Goal: Task Accomplishment & Management: Manage account settings

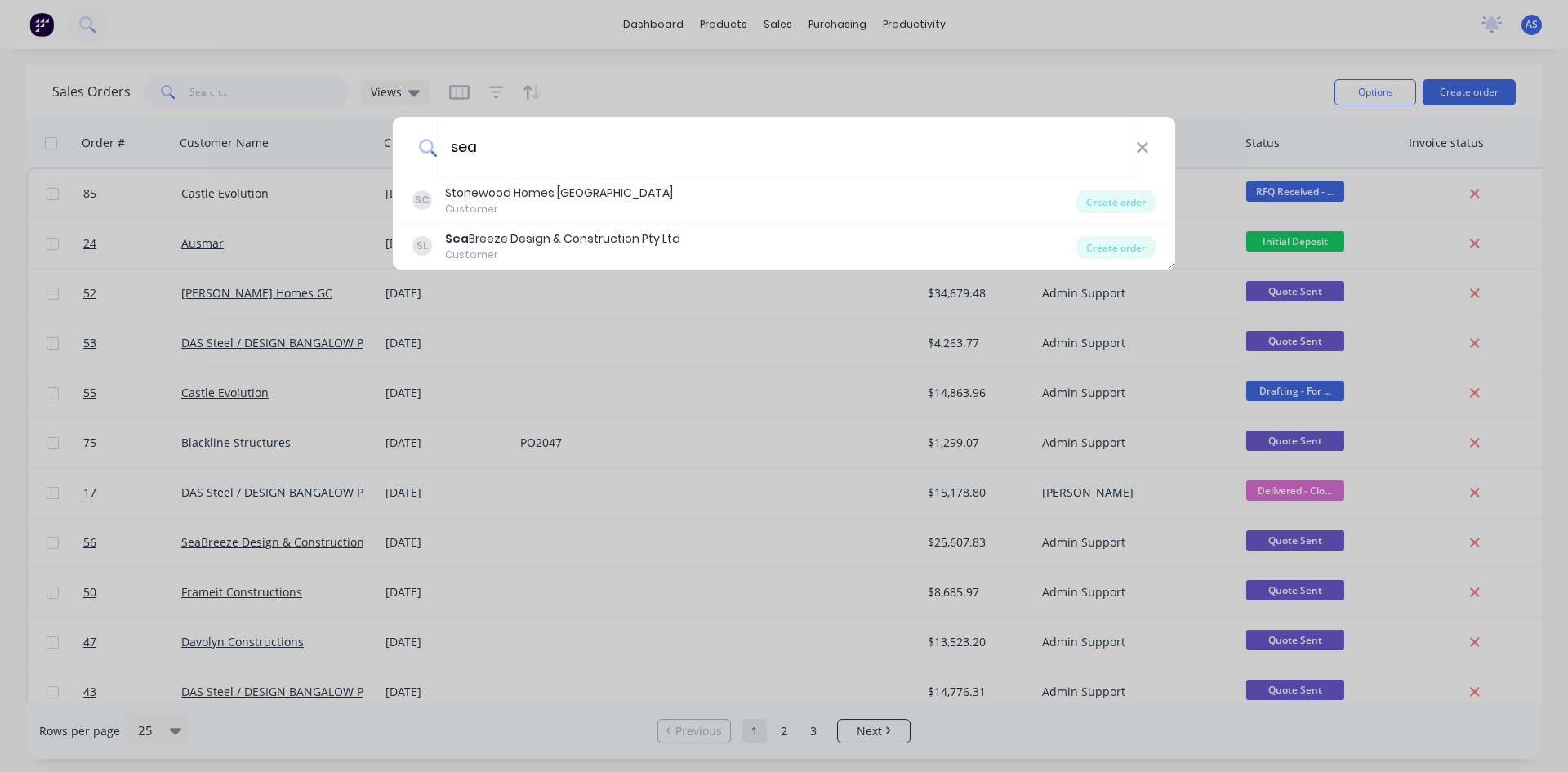
type input "sea"
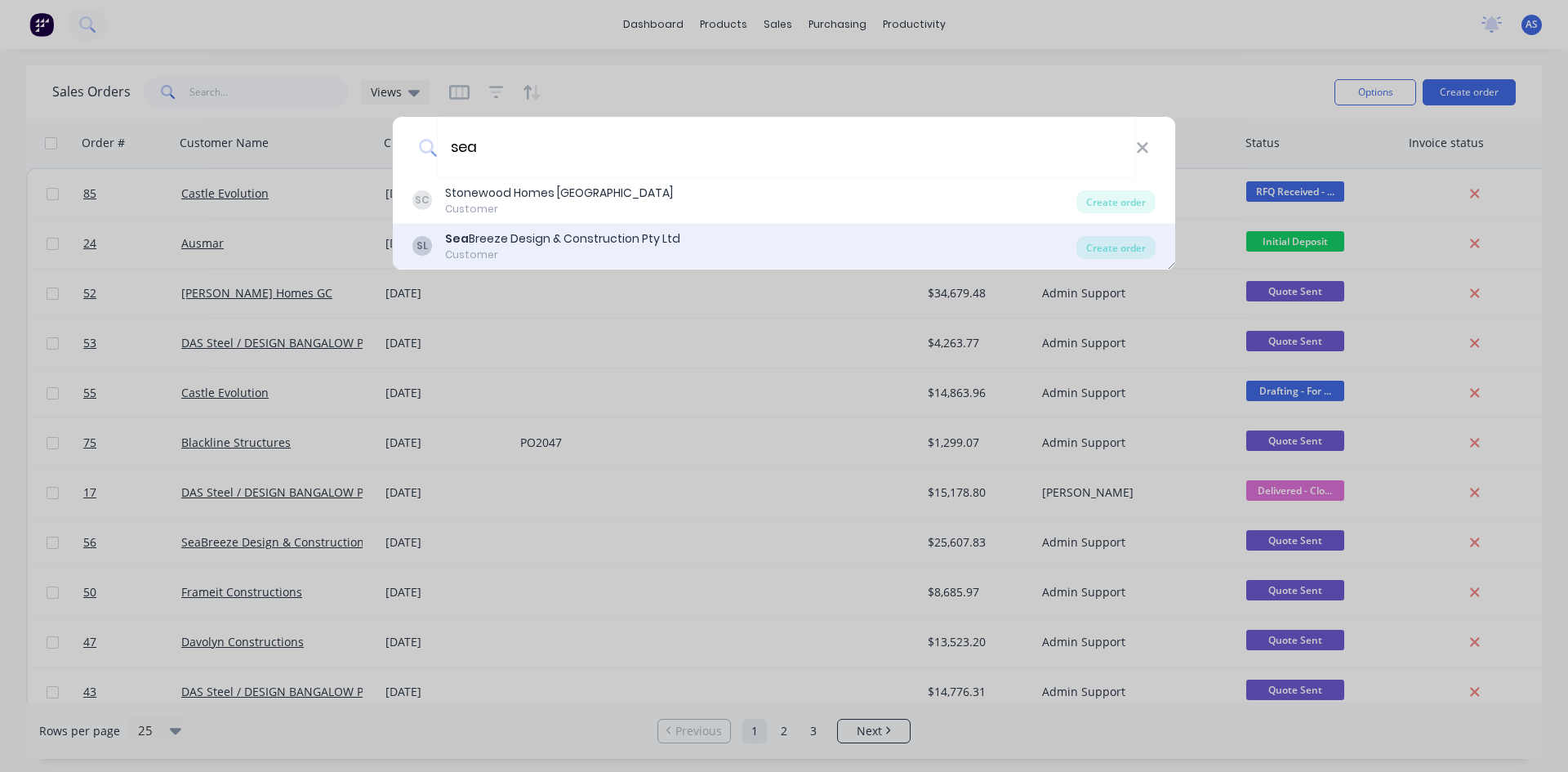
click at [544, 238] on div "Sea Breeze Design & Construction Pty Ltd" at bounding box center [562, 239] width 235 height 17
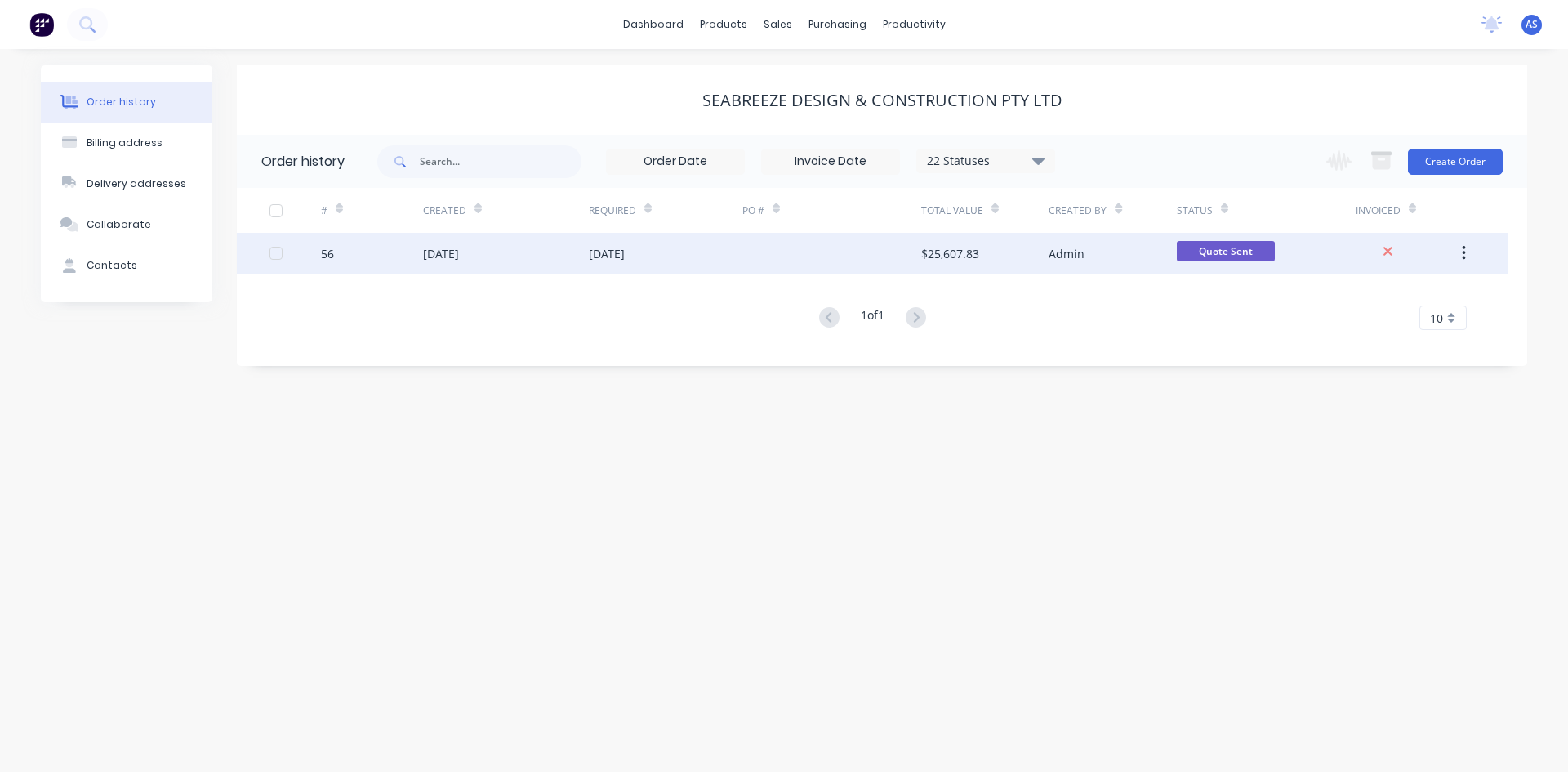
click at [431, 259] on div "[DATE]" at bounding box center [441, 253] width 36 height 17
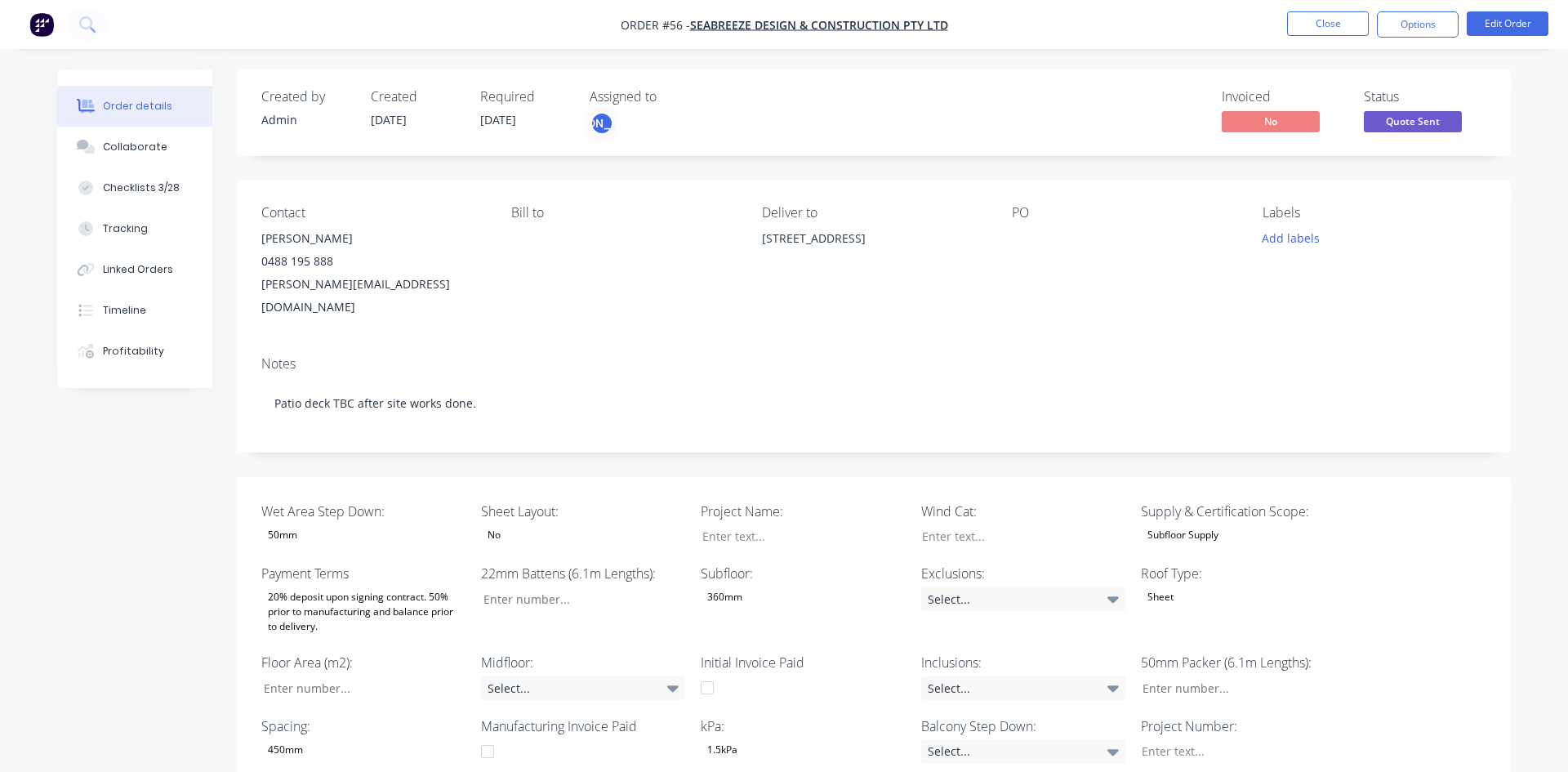
type input "28"
type input "170"
type input "60"
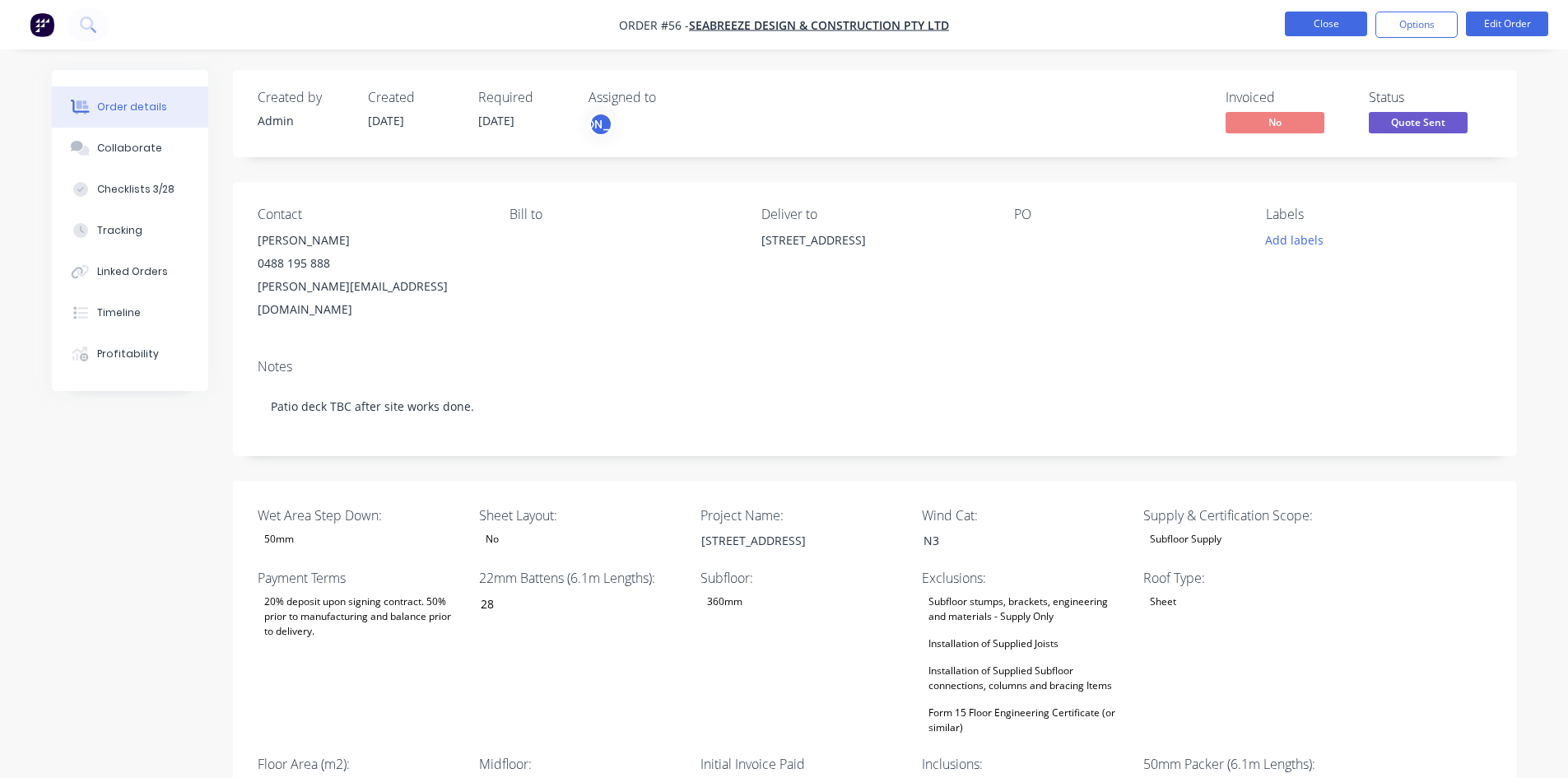
click at [1297, 20] on button "Close" at bounding box center [1326, 23] width 82 height 24
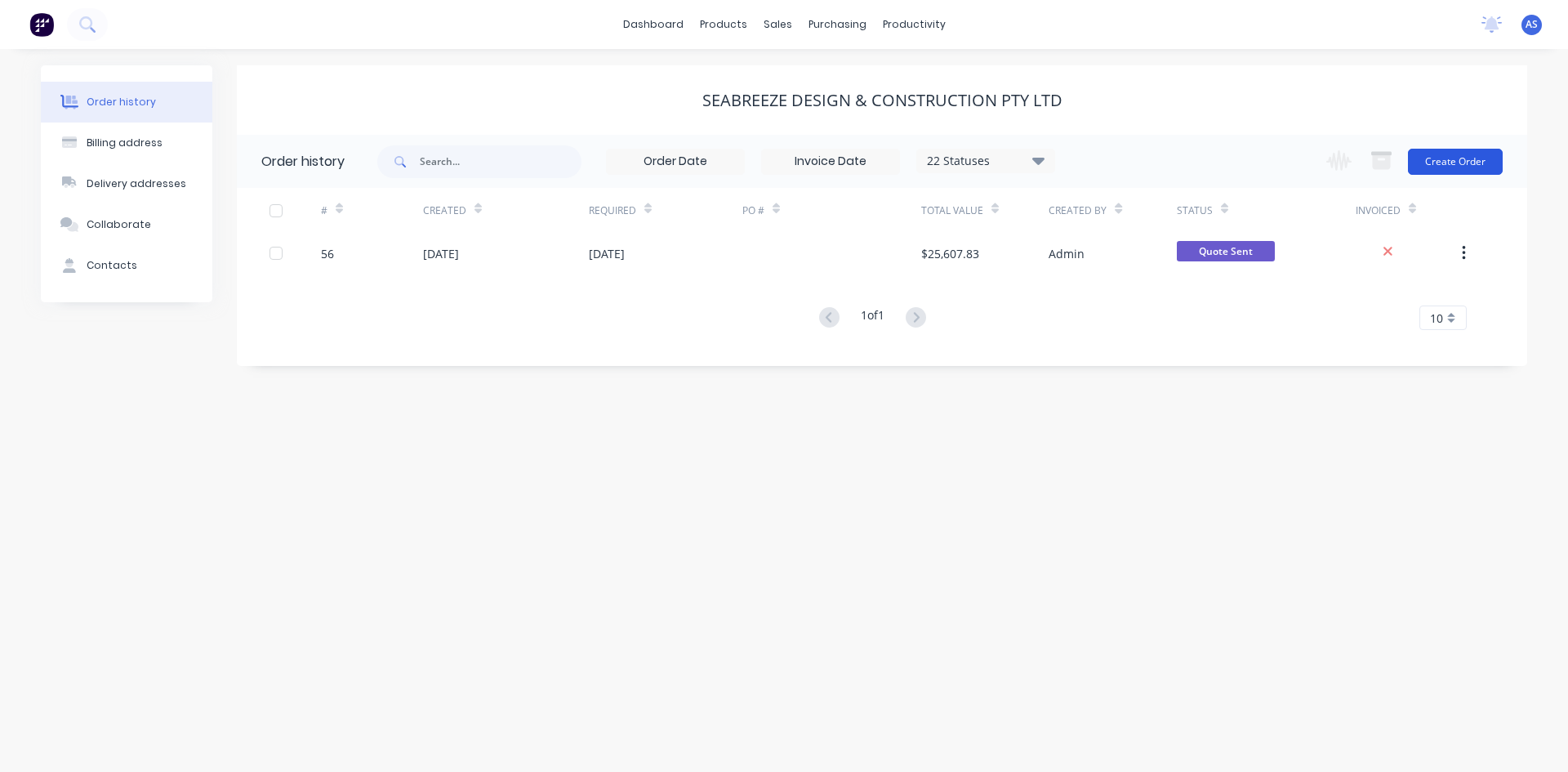
click at [1460, 159] on button "Create Order" at bounding box center [1456, 161] width 95 height 26
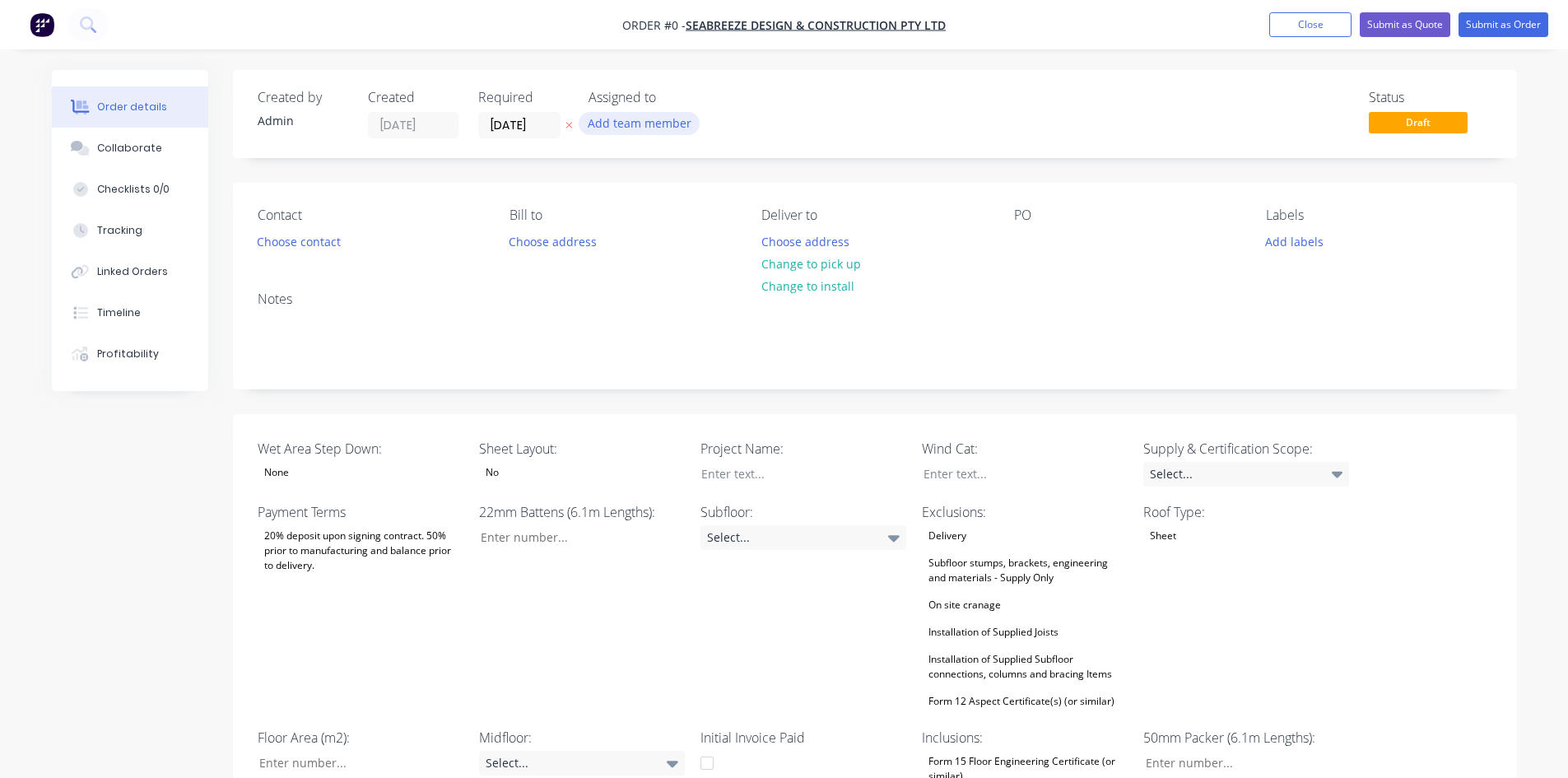
click at [614, 129] on button "Add team member" at bounding box center [639, 122] width 121 height 23
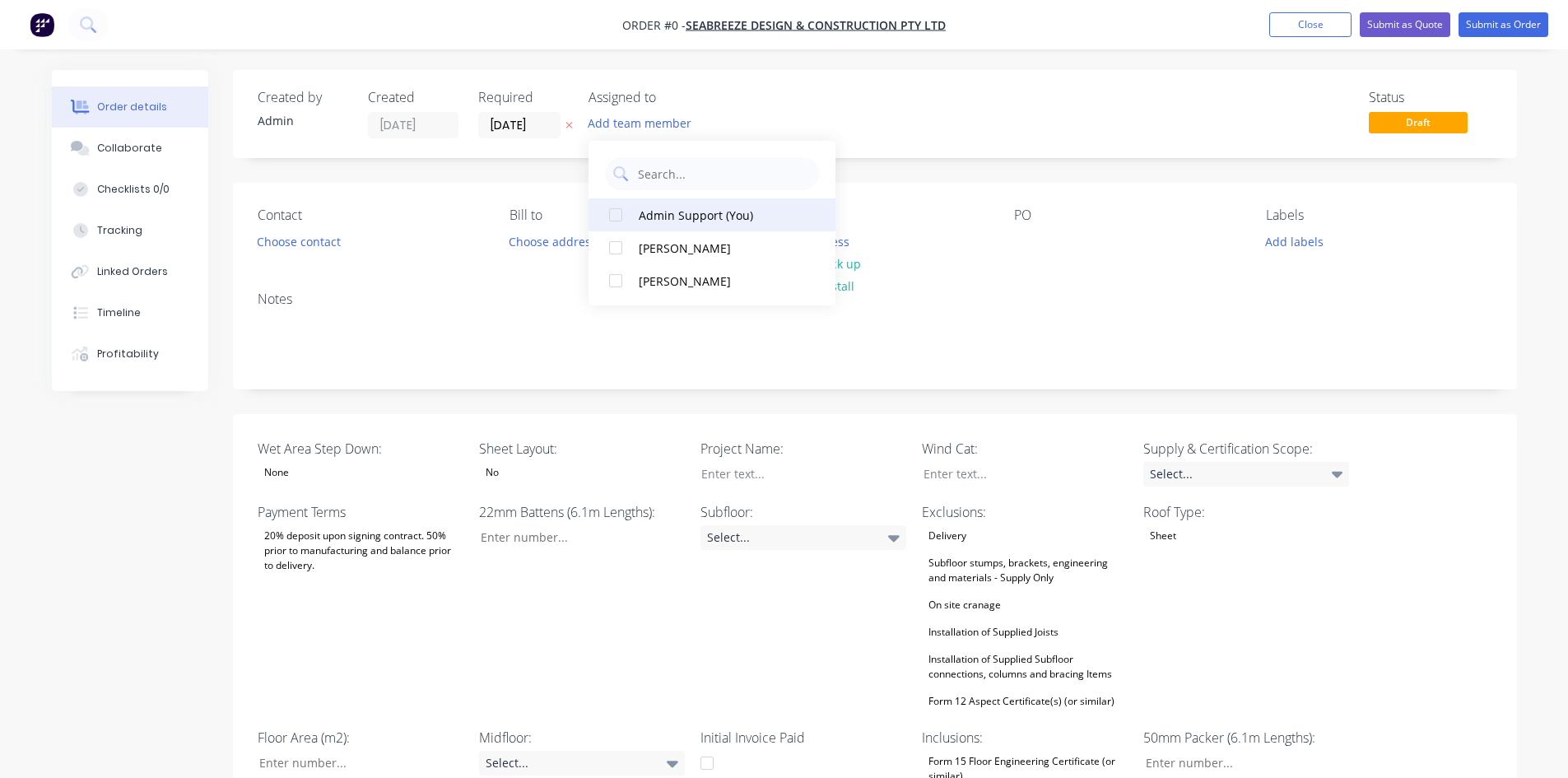
drag, startPoint x: 645, startPoint y: 249, endPoint x: 708, endPoint y: 252, distance: 63.1
click at [644, 249] on div "[PERSON_NAME]" at bounding box center [720, 249] width 164 height 18
click at [1052, 152] on div "Order details Collaborate Checklists 0/0 Tracking Linked Orders Timeline Profit…" at bounding box center [784, 786] width 1498 height 1433
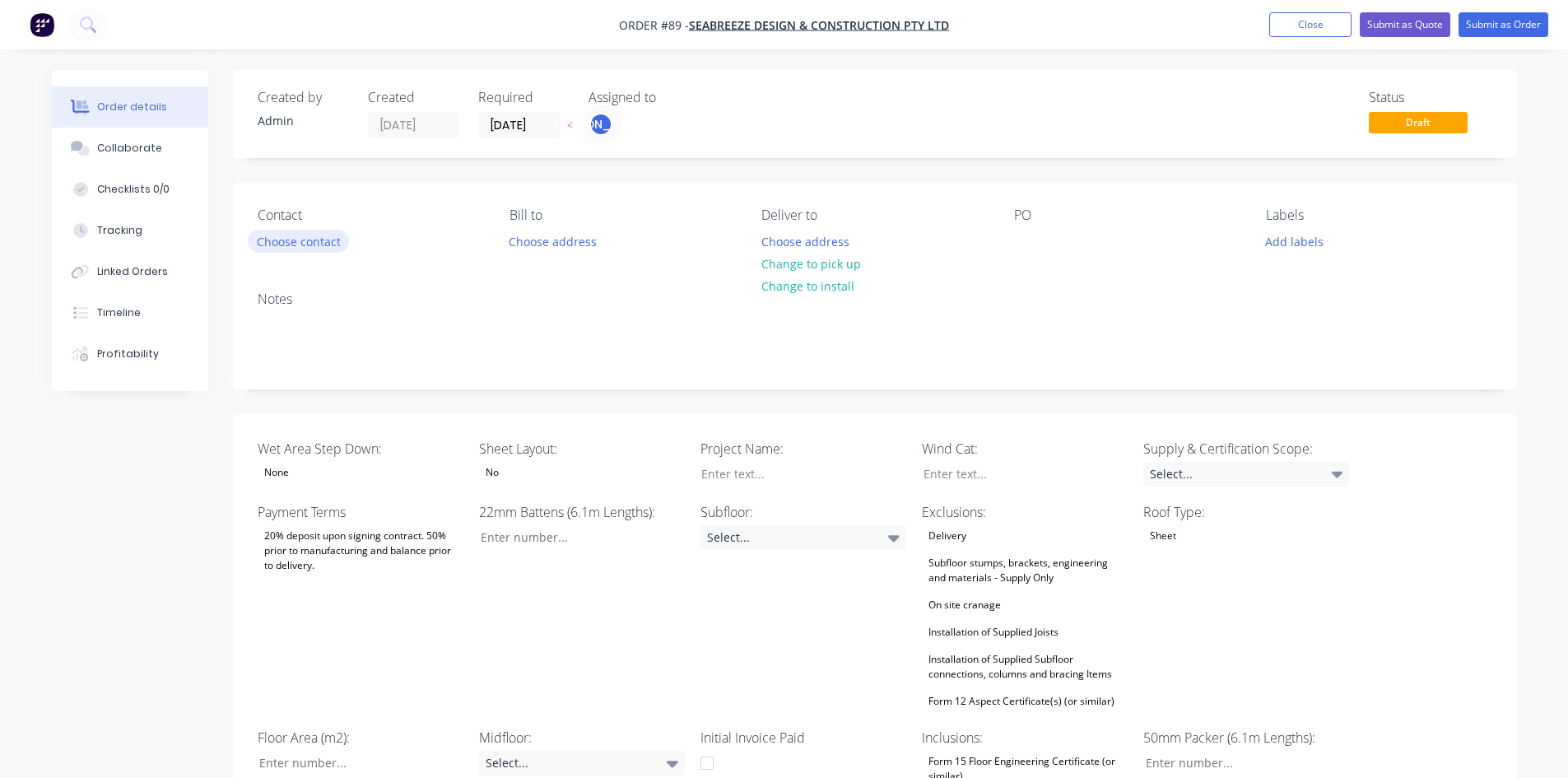
click at [309, 245] on button "Choose contact" at bounding box center [298, 241] width 101 height 23
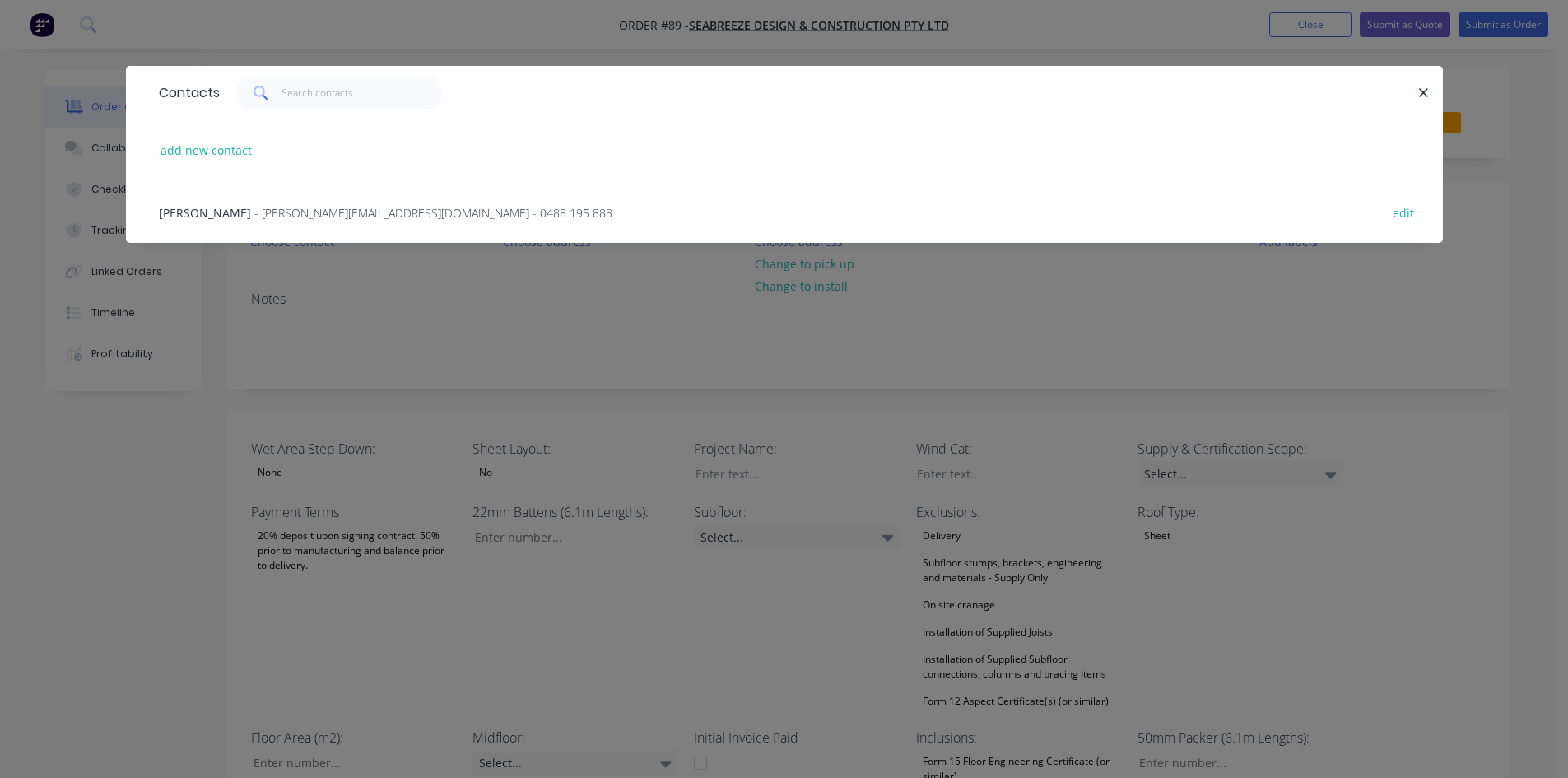
click at [265, 211] on span "- [PERSON_NAME][EMAIL_ADDRESS][DOMAIN_NAME] - 0488 195 888" at bounding box center [434, 212] width 358 height 16
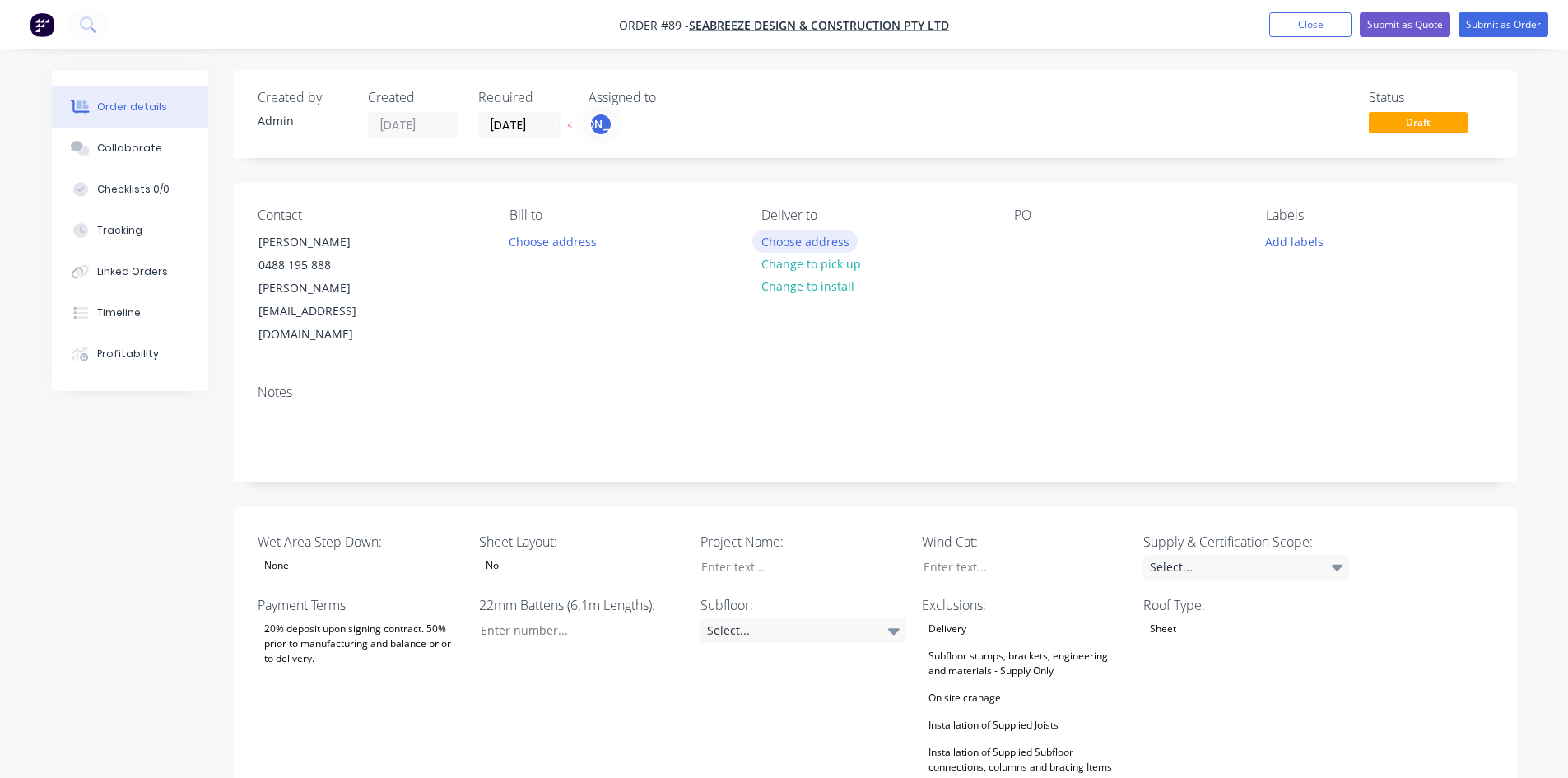
click at [783, 240] on button "Choose address" at bounding box center [806, 241] width 106 height 23
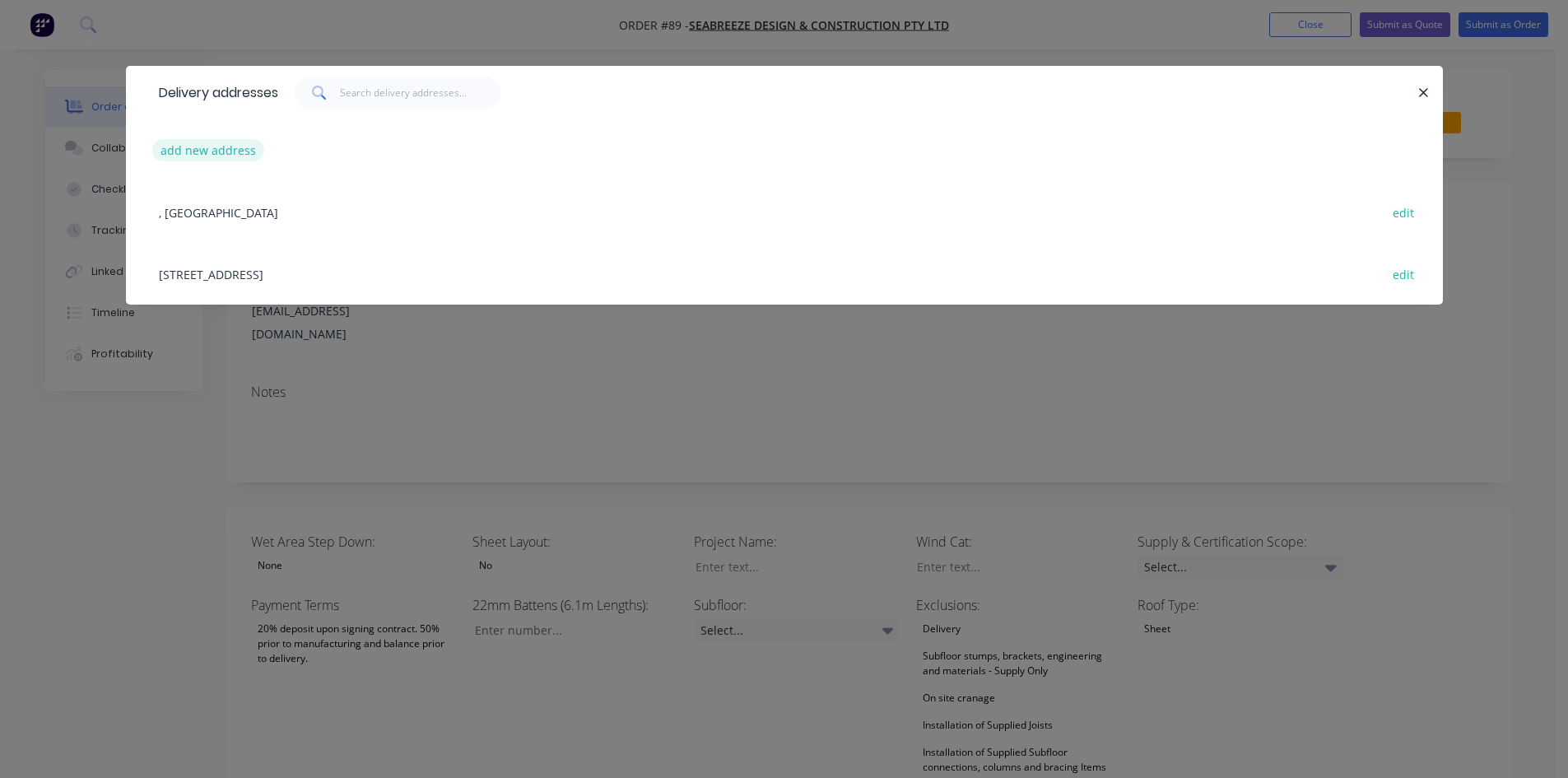
click at [226, 157] on button "add new address" at bounding box center [208, 150] width 113 height 23
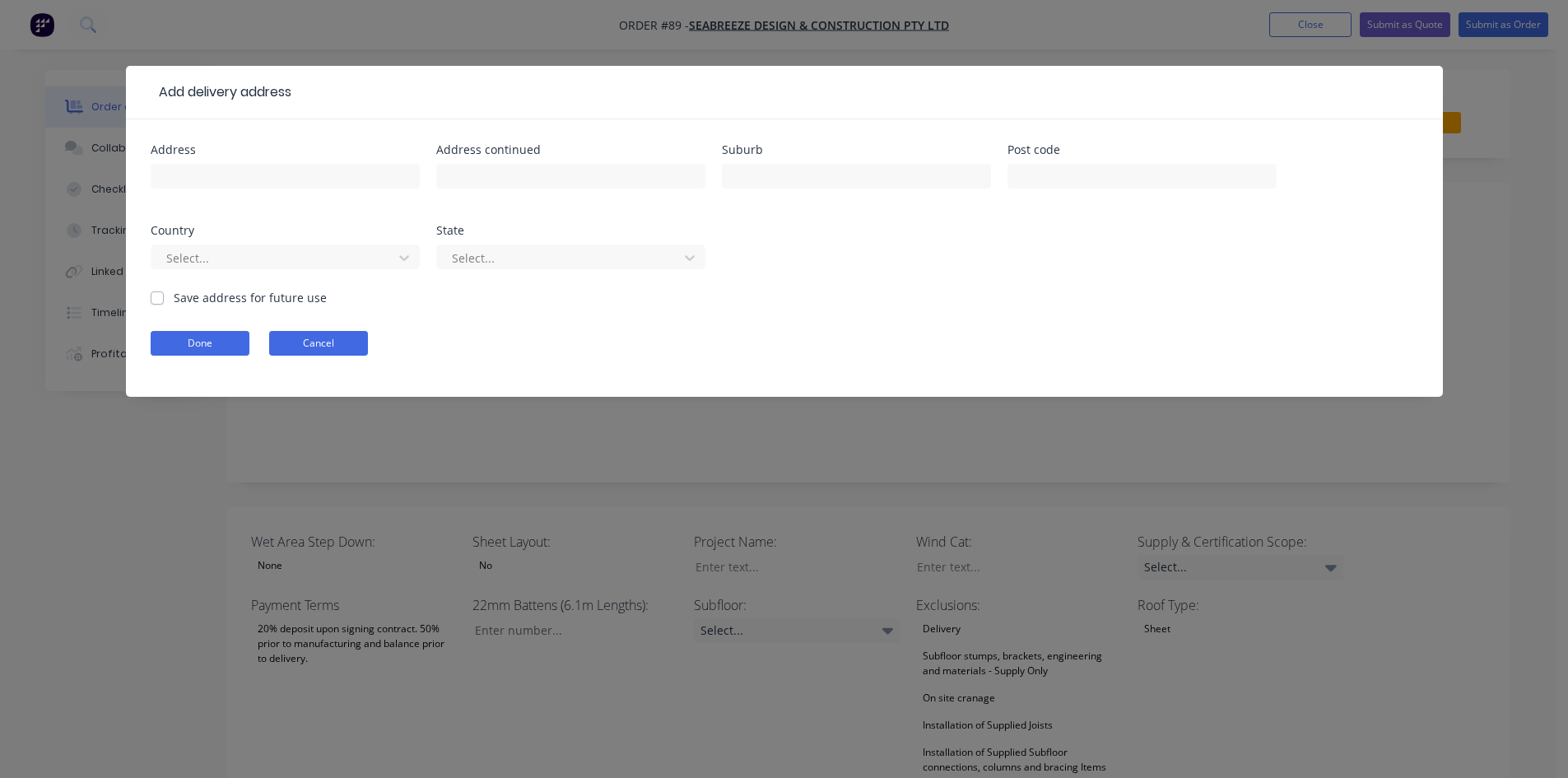
click at [344, 354] on button "Cancel" at bounding box center [318, 343] width 99 height 24
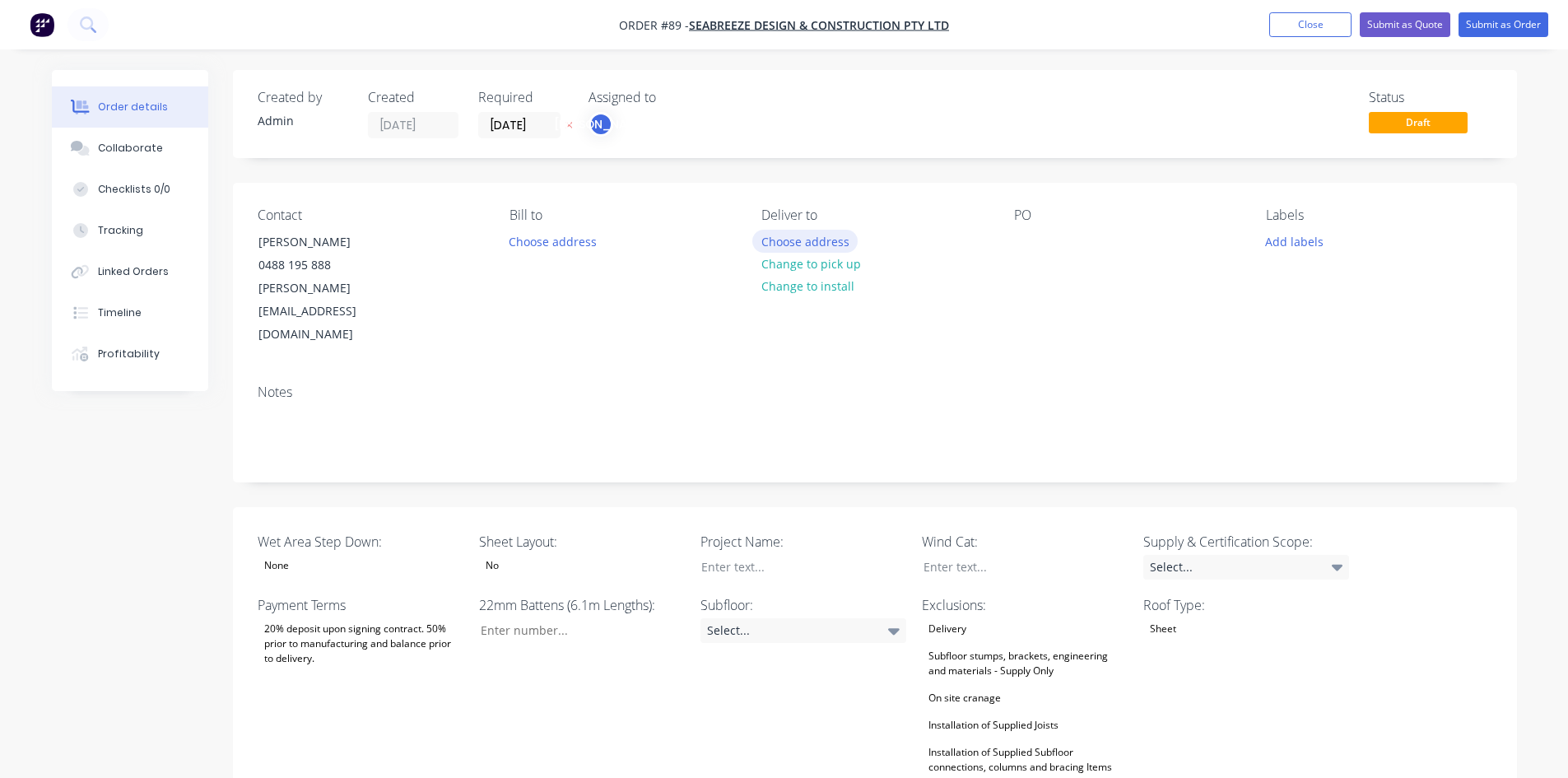
click at [788, 237] on button "Choose address" at bounding box center [806, 241] width 106 height 23
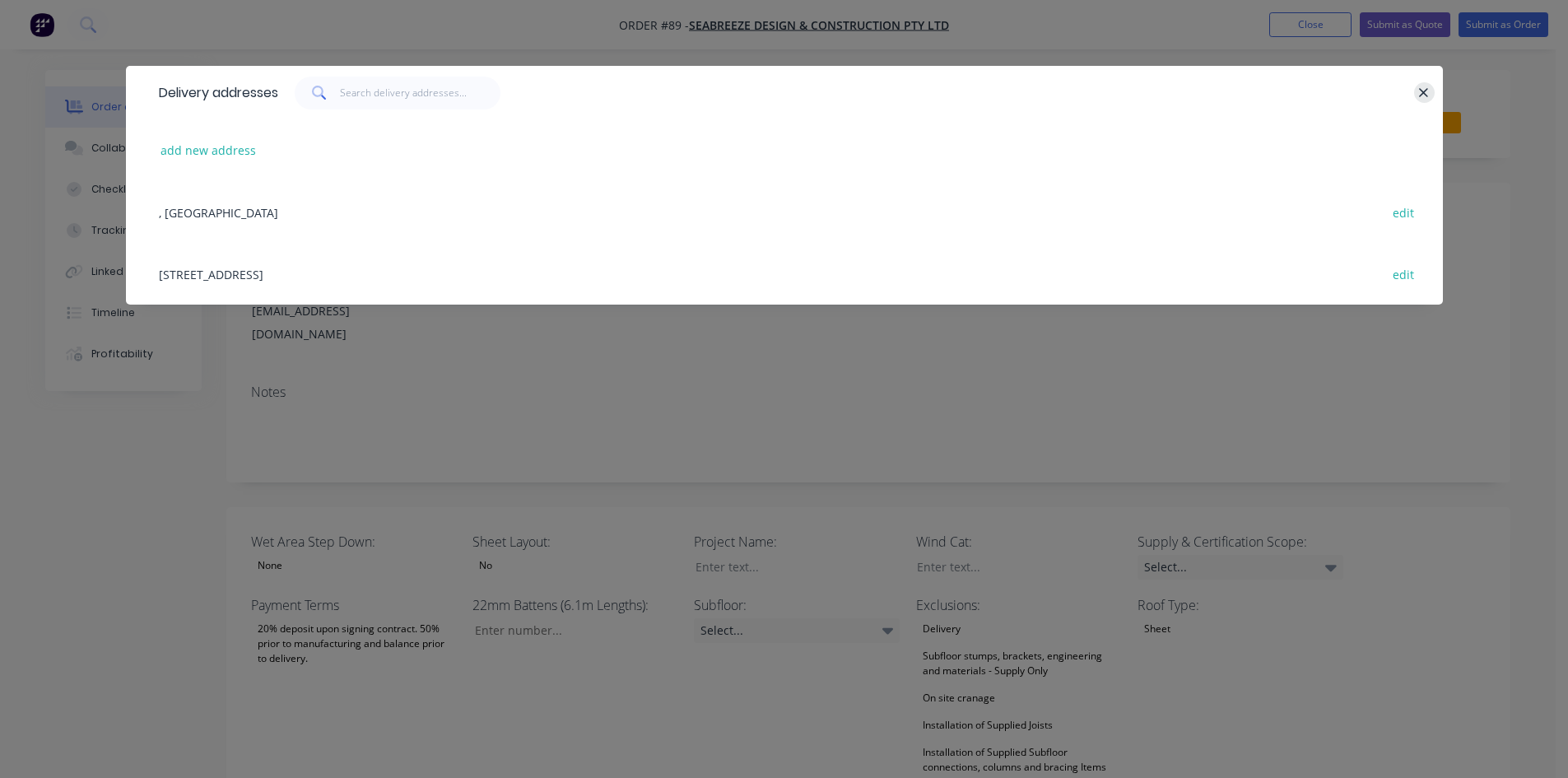
click at [1431, 95] on button "button" at bounding box center [1424, 92] width 21 height 21
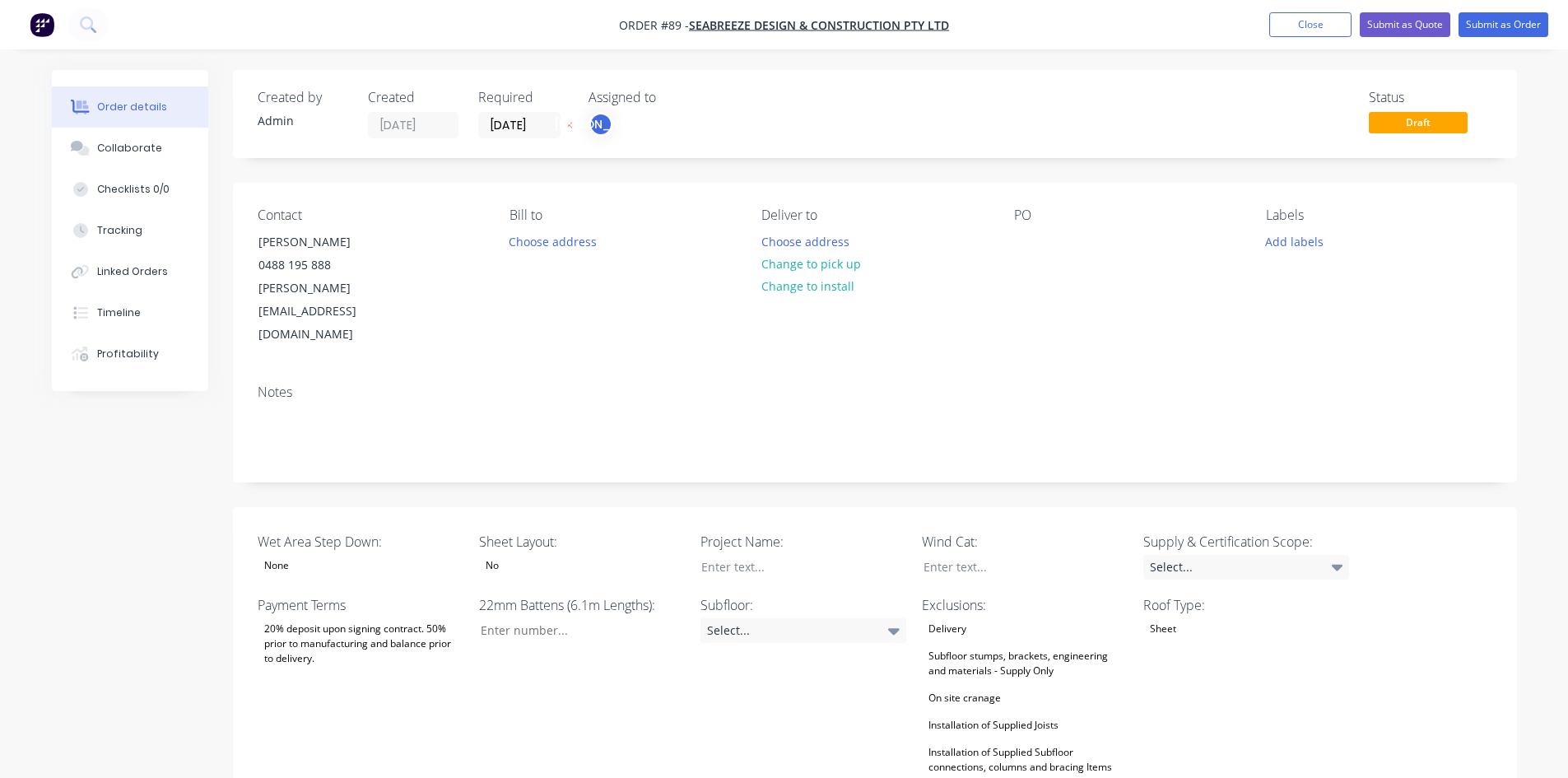
click at [638, 124] on div "[PERSON_NAME]" at bounding box center [670, 123] width 164 height 24
click at [632, 214] on button "[PERSON_NAME]" at bounding box center [712, 215] width 247 height 33
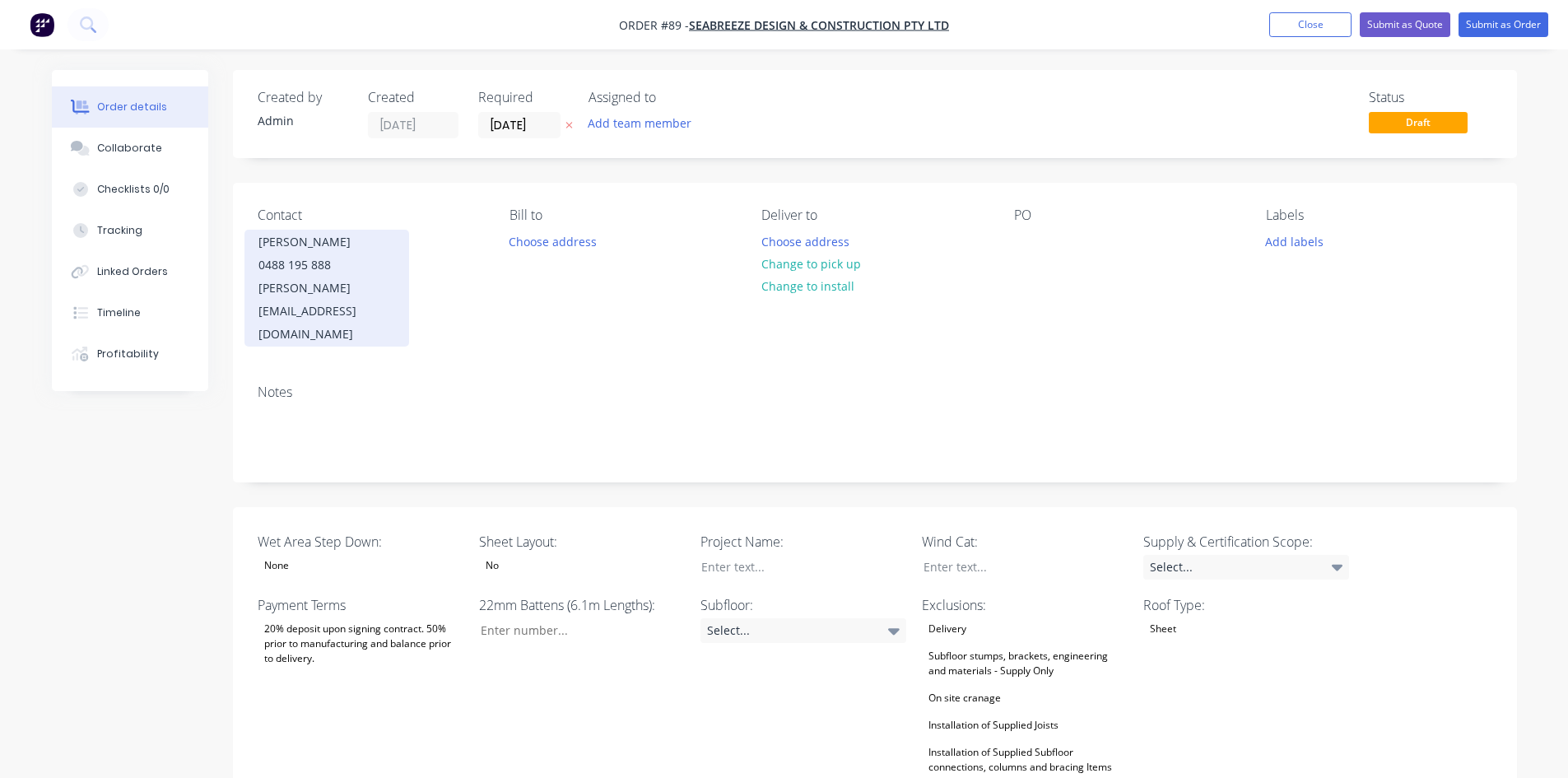
click at [305, 257] on div "0488 195 888" at bounding box center [327, 265] width 137 height 23
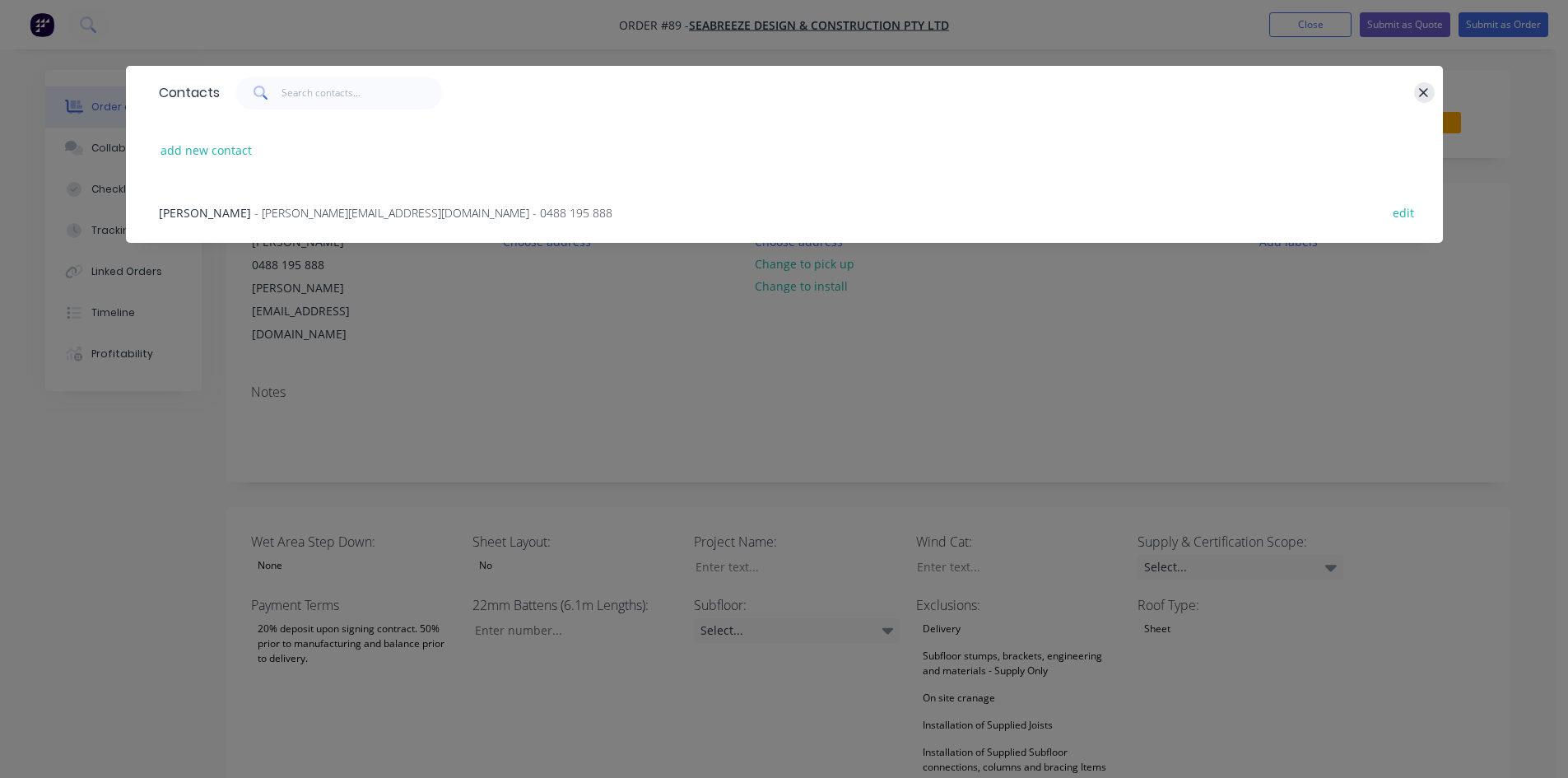
click at [1429, 88] on icon "button" at bounding box center [1423, 92] width 11 height 15
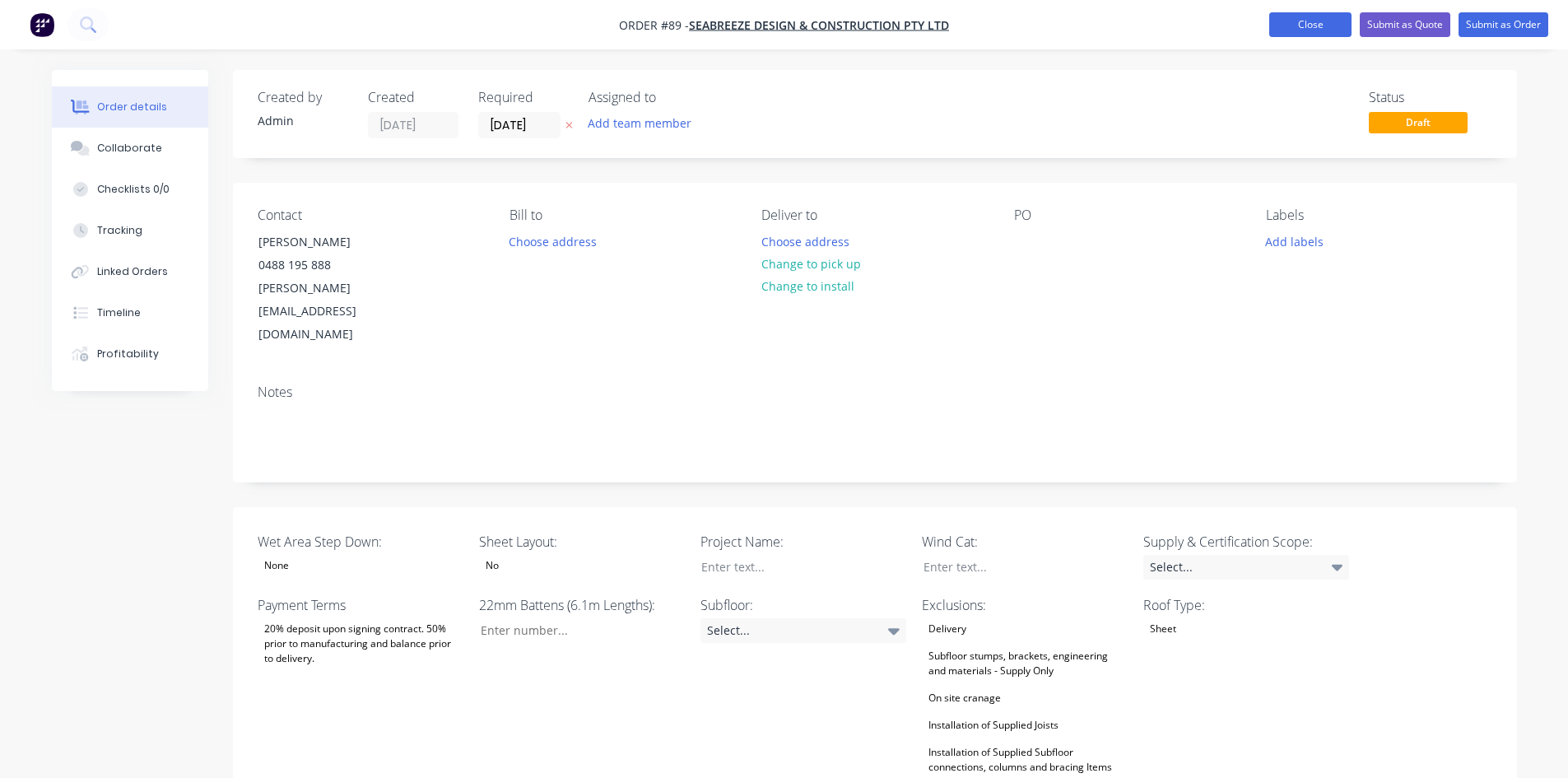
click at [1305, 27] on button "Close" at bounding box center [1311, 24] width 82 height 24
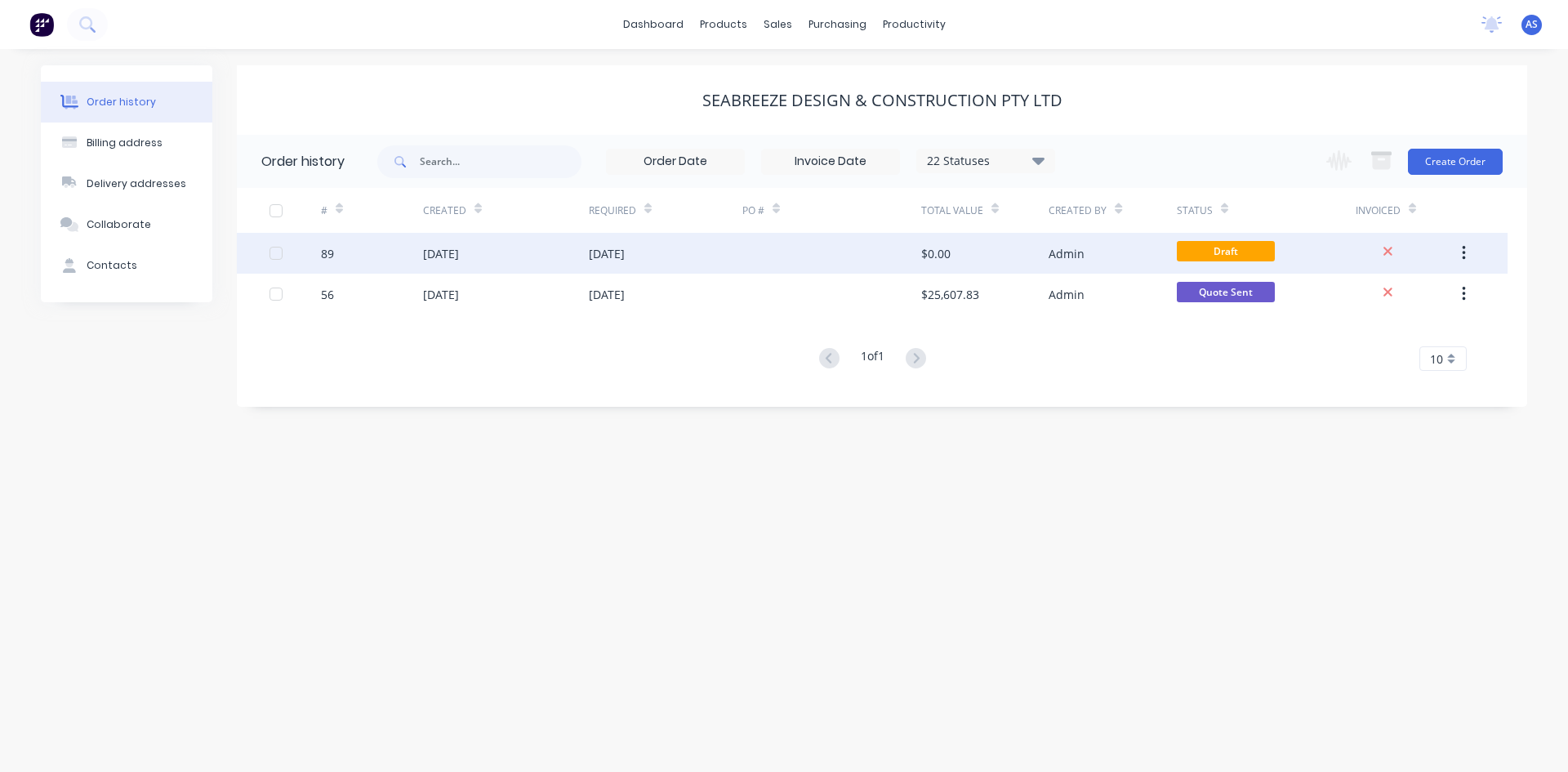
click at [1462, 256] on icon "button" at bounding box center [1464, 252] width 4 height 17
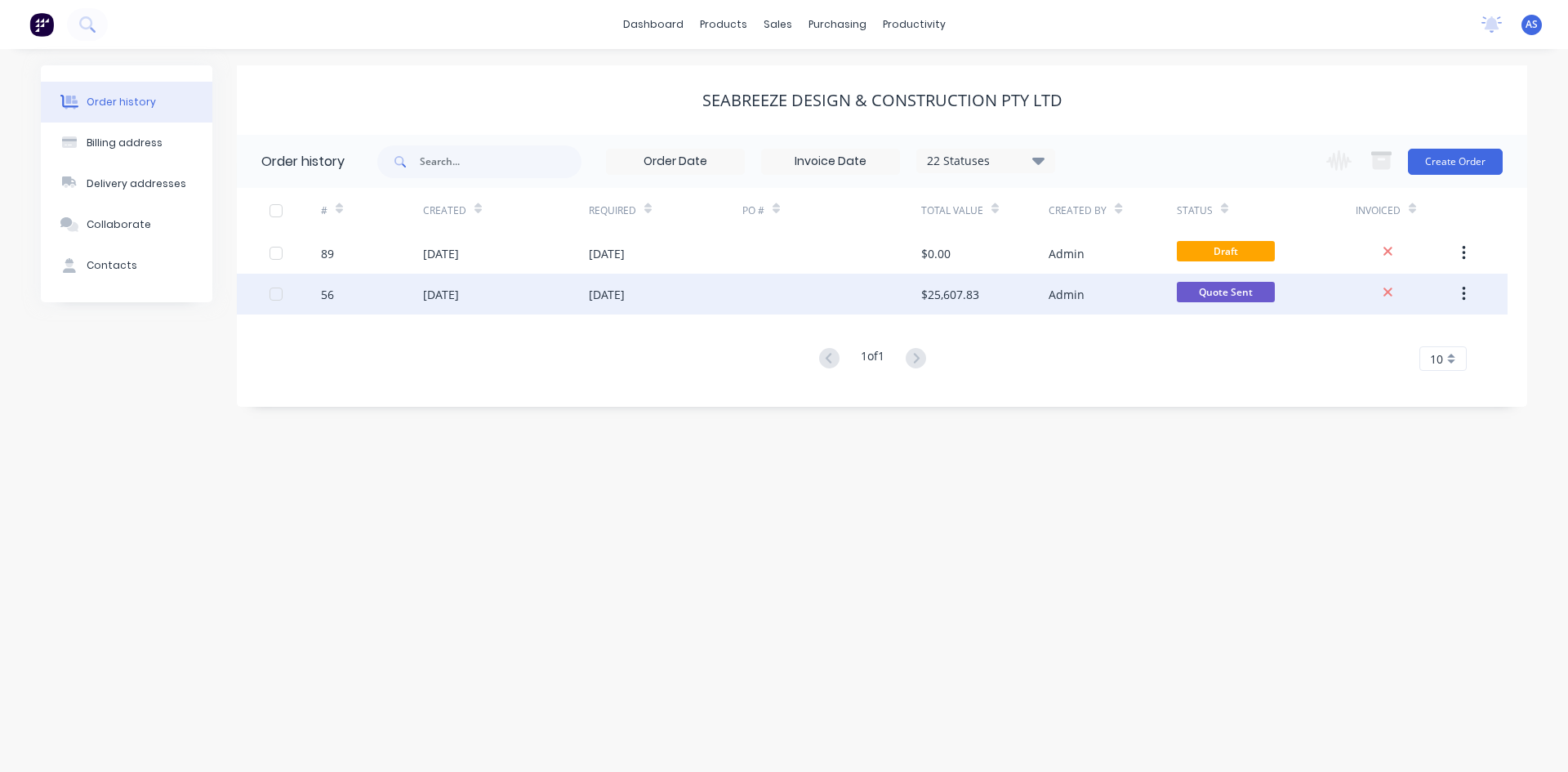
click at [432, 295] on div "[DATE]" at bounding box center [441, 294] width 36 height 17
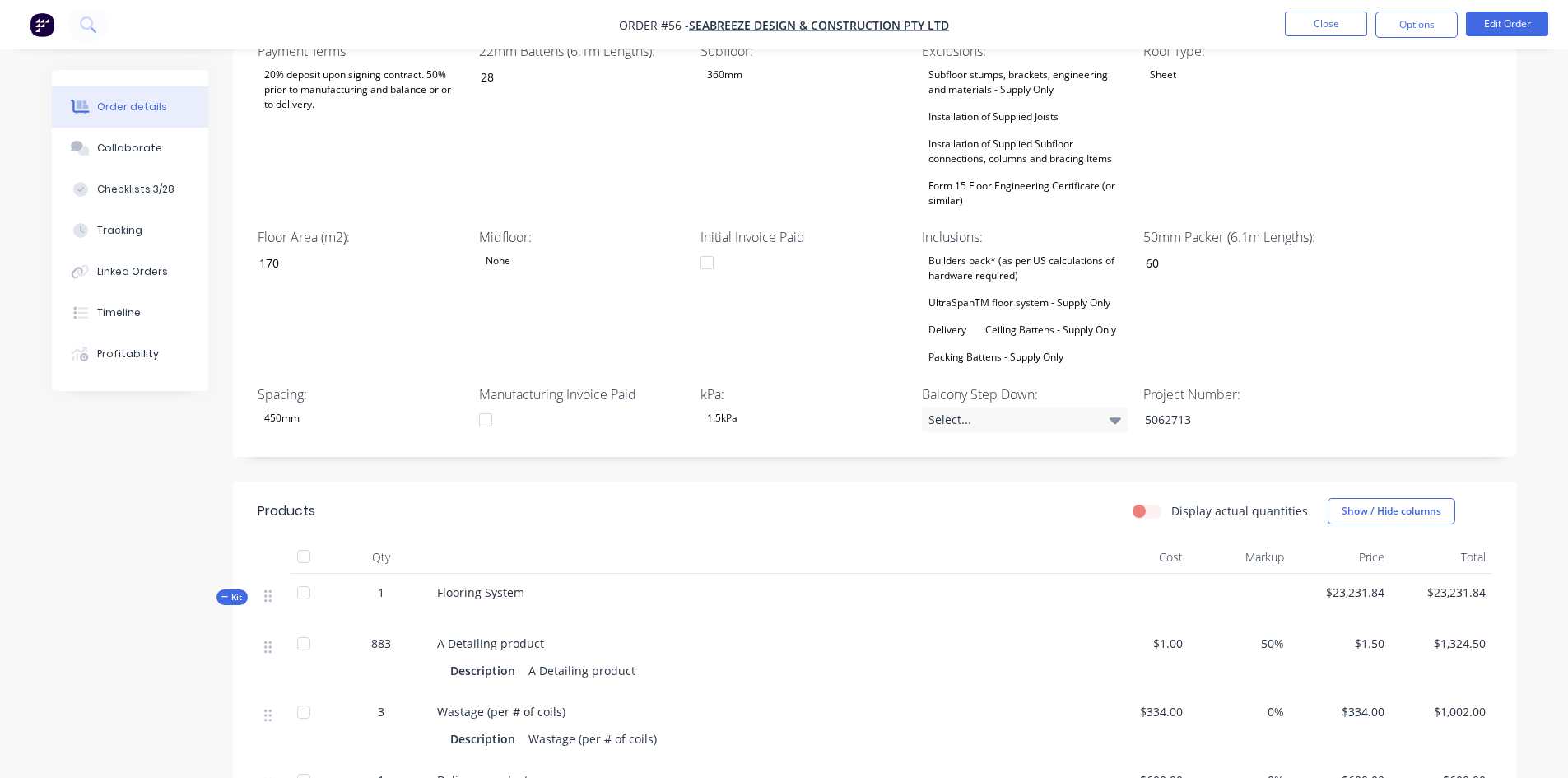
scroll to position [576, 0]
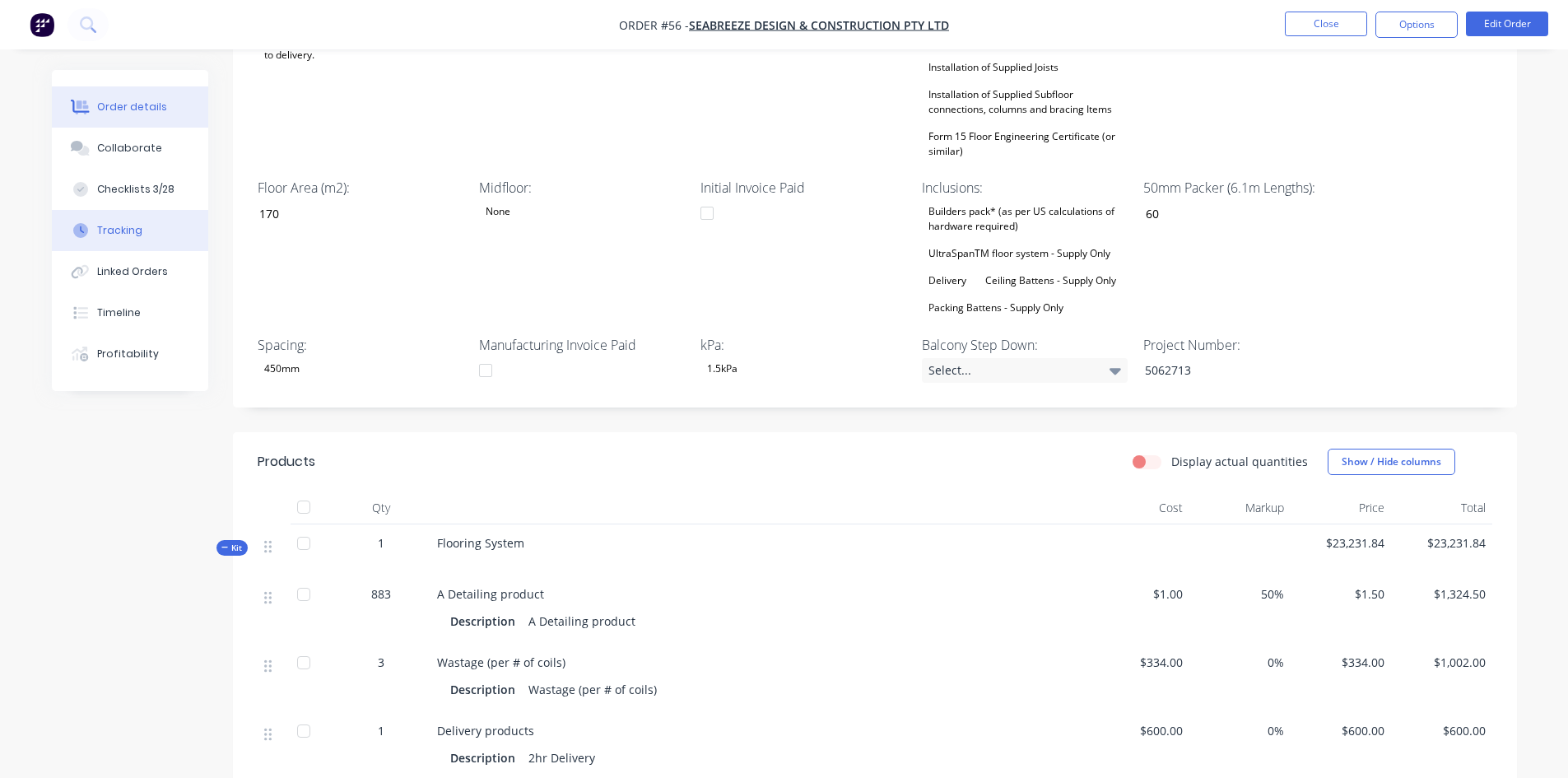
click at [139, 229] on div "Tracking" at bounding box center [119, 230] width 45 height 15
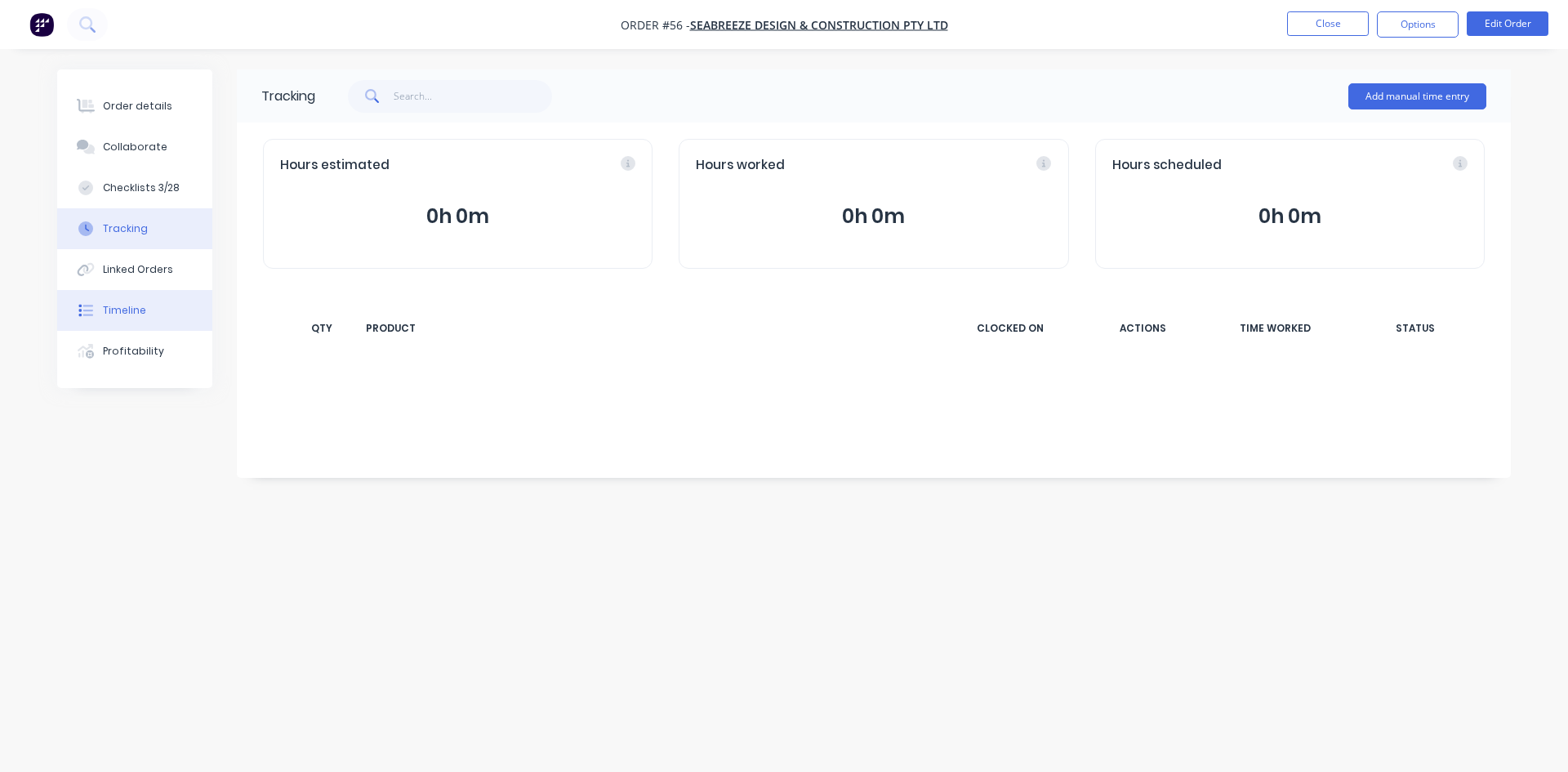
click at [161, 308] on button "Timeline" at bounding box center [135, 310] width 155 height 41
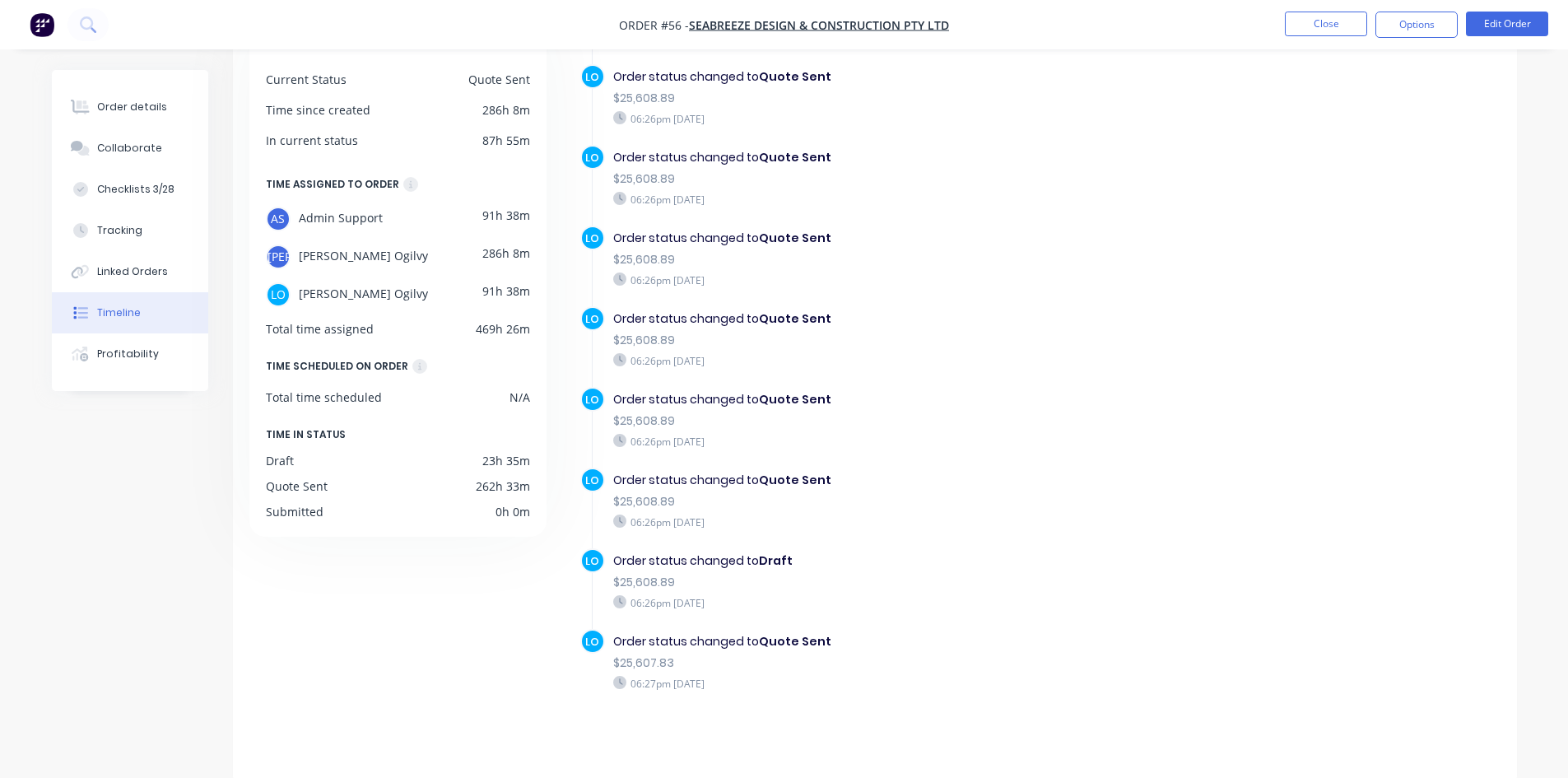
scroll to position [126, 0]
click at [75, 28] on button at bounding box center [88, 24] width 41 height 33
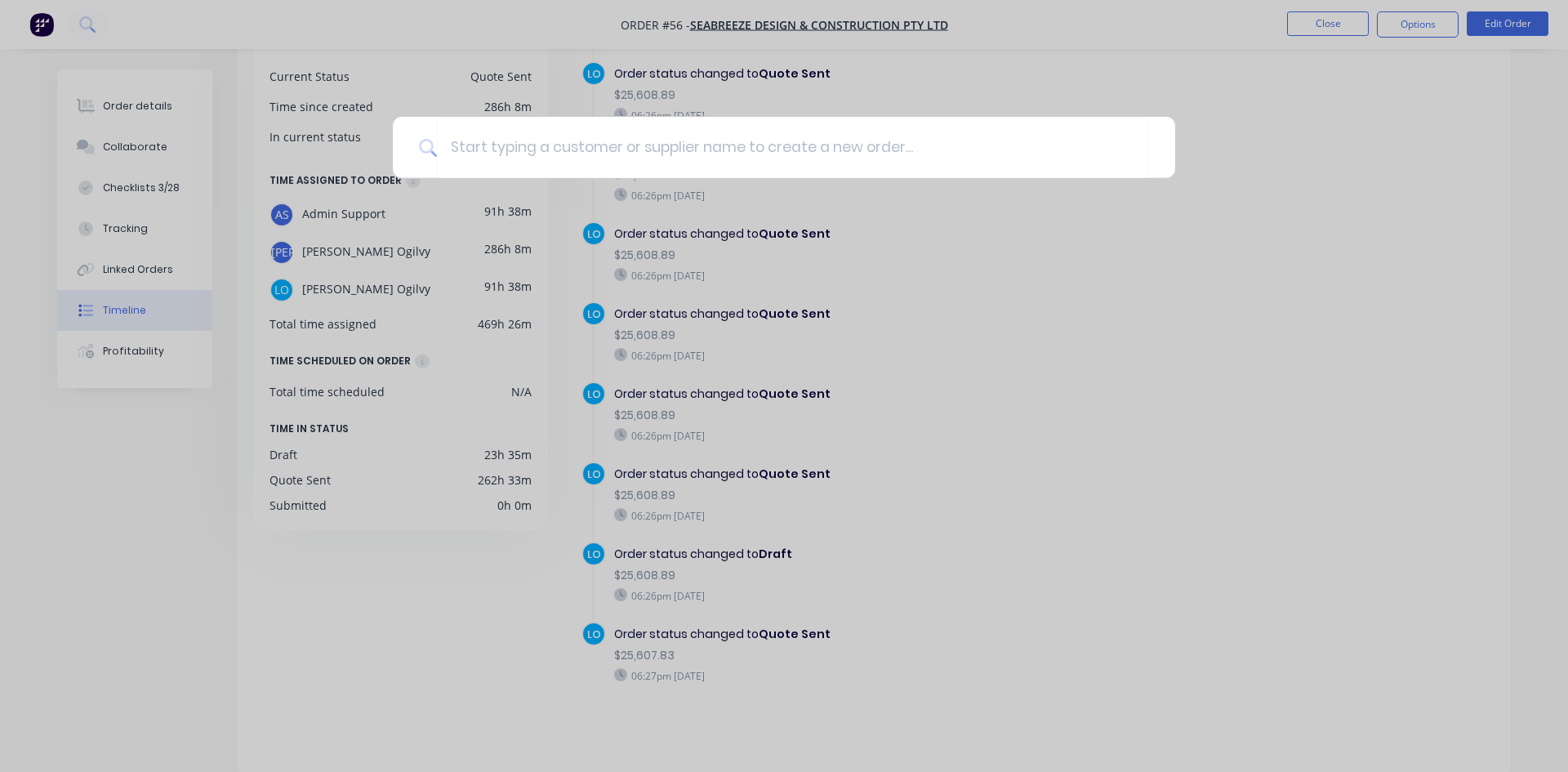
click at [1276, 191] on div at bounding box center [784, 386] width 1568 height 772
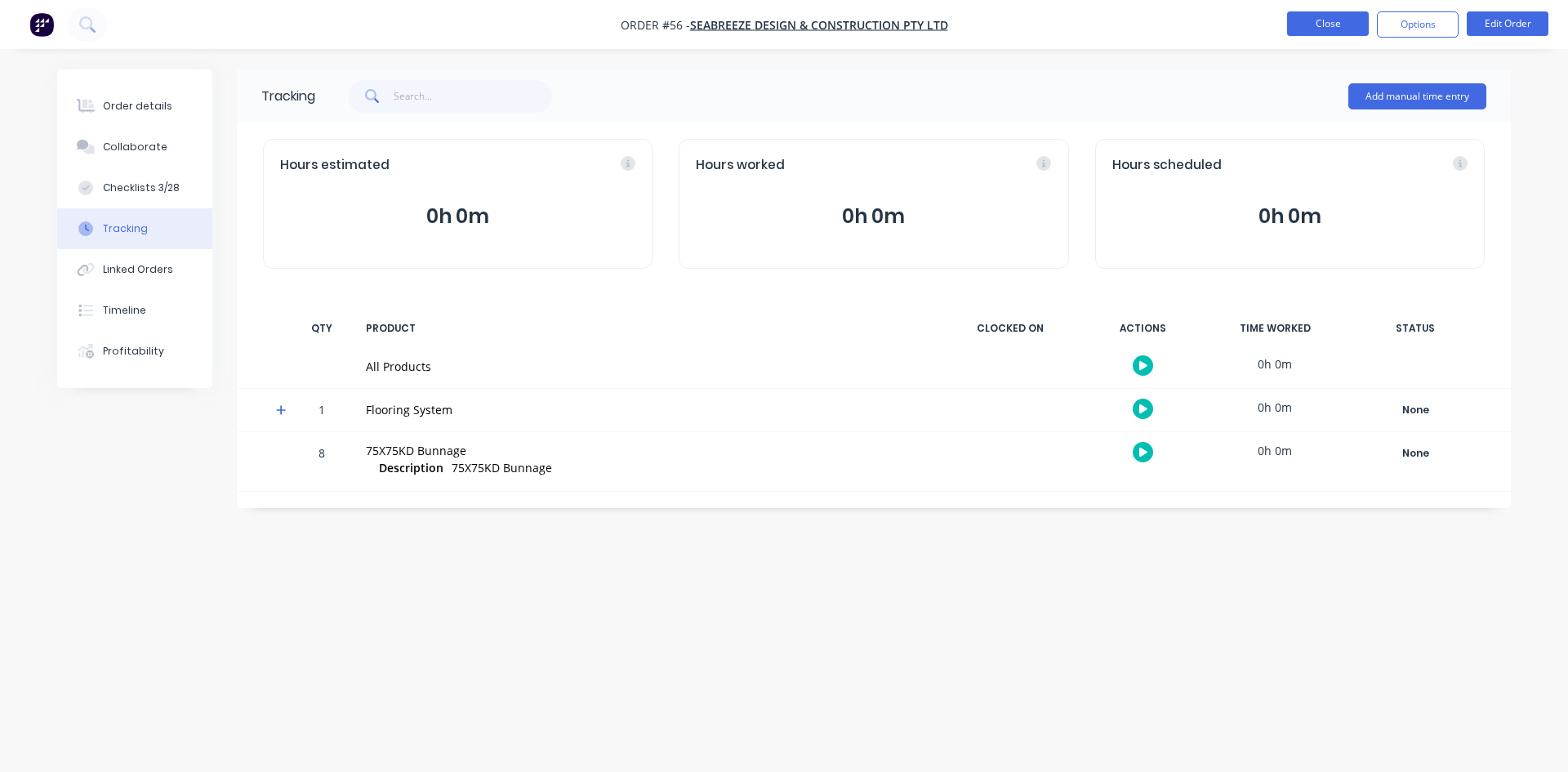
click at [1321, 30] on button "Close" at bounding box center [1328, 23] width 82 height 24
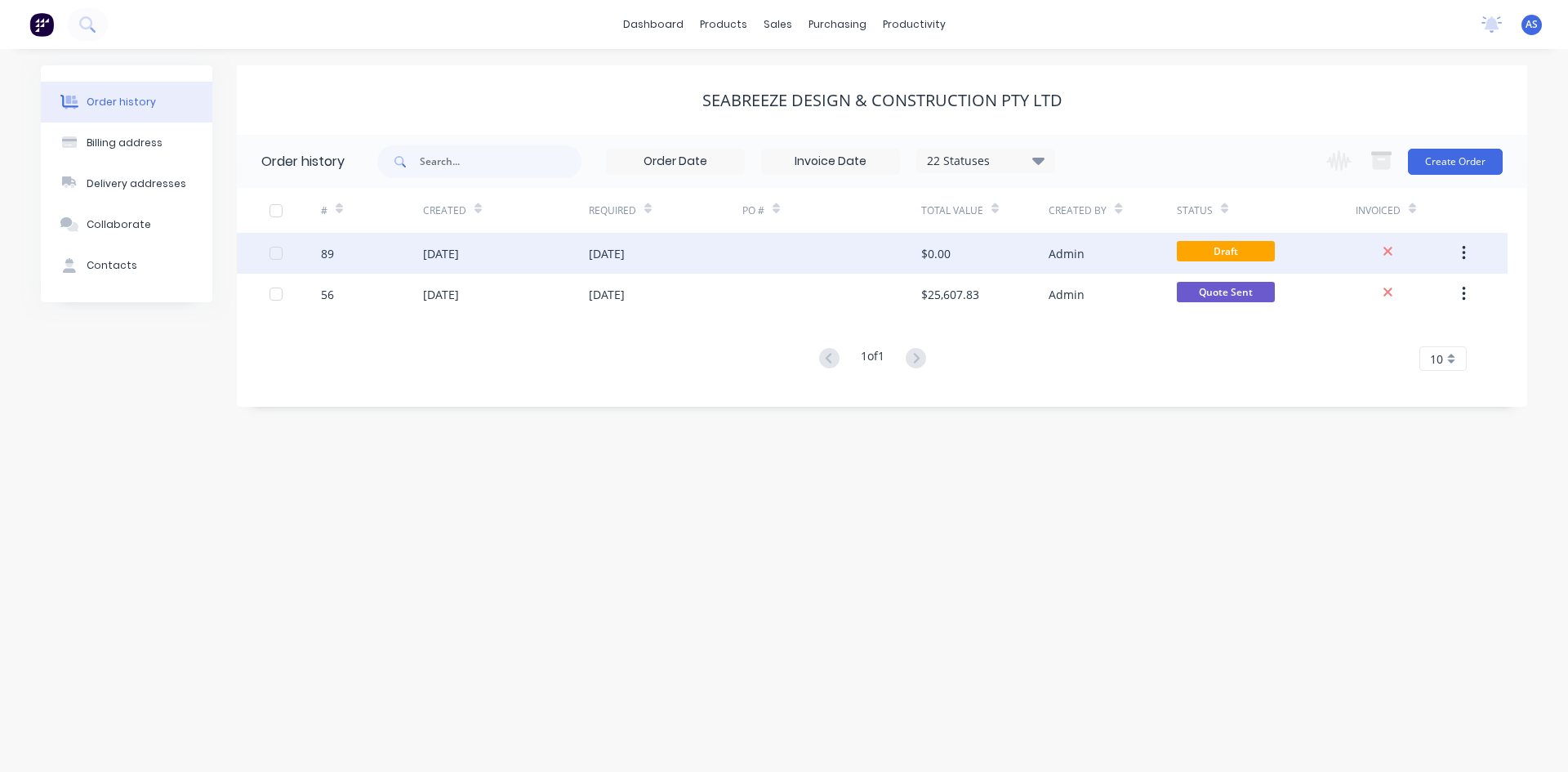
click at [758, 260] on div at bounding box center [832, 253] width 179 height 41
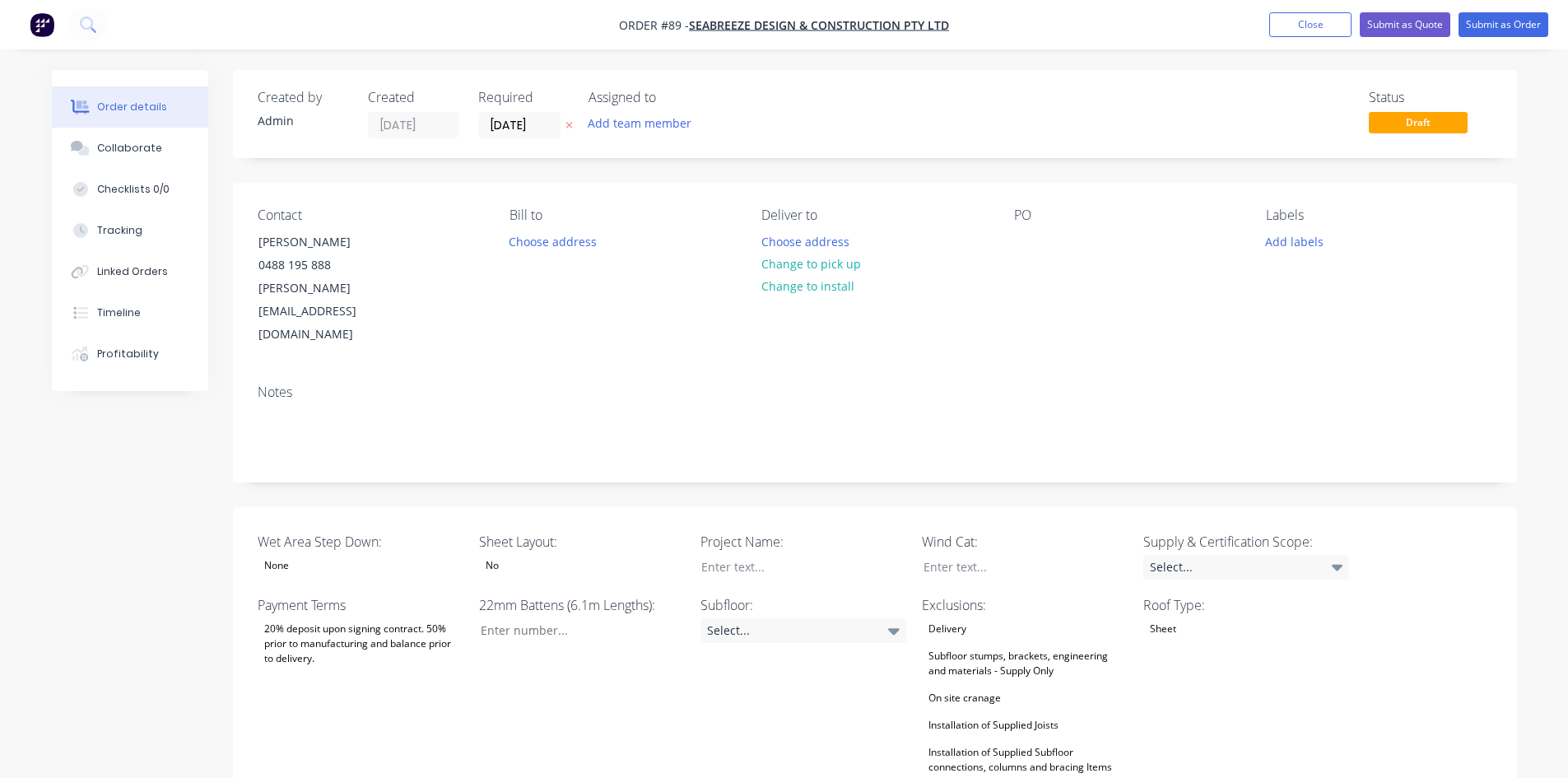
click at [1425, 140] on div "Created by Admin Created [DATE] Required [DATE] Assigned to Add team member Sta…" at bounding box center [875, 114] width 1284 height 88
click at [1410, 116] on span "Draft" at bounding box center [1417, 121] width 99 height 21
click at [1296, 238] on button "Add labels" at bounding box center [1294, 241] width 75 height 23
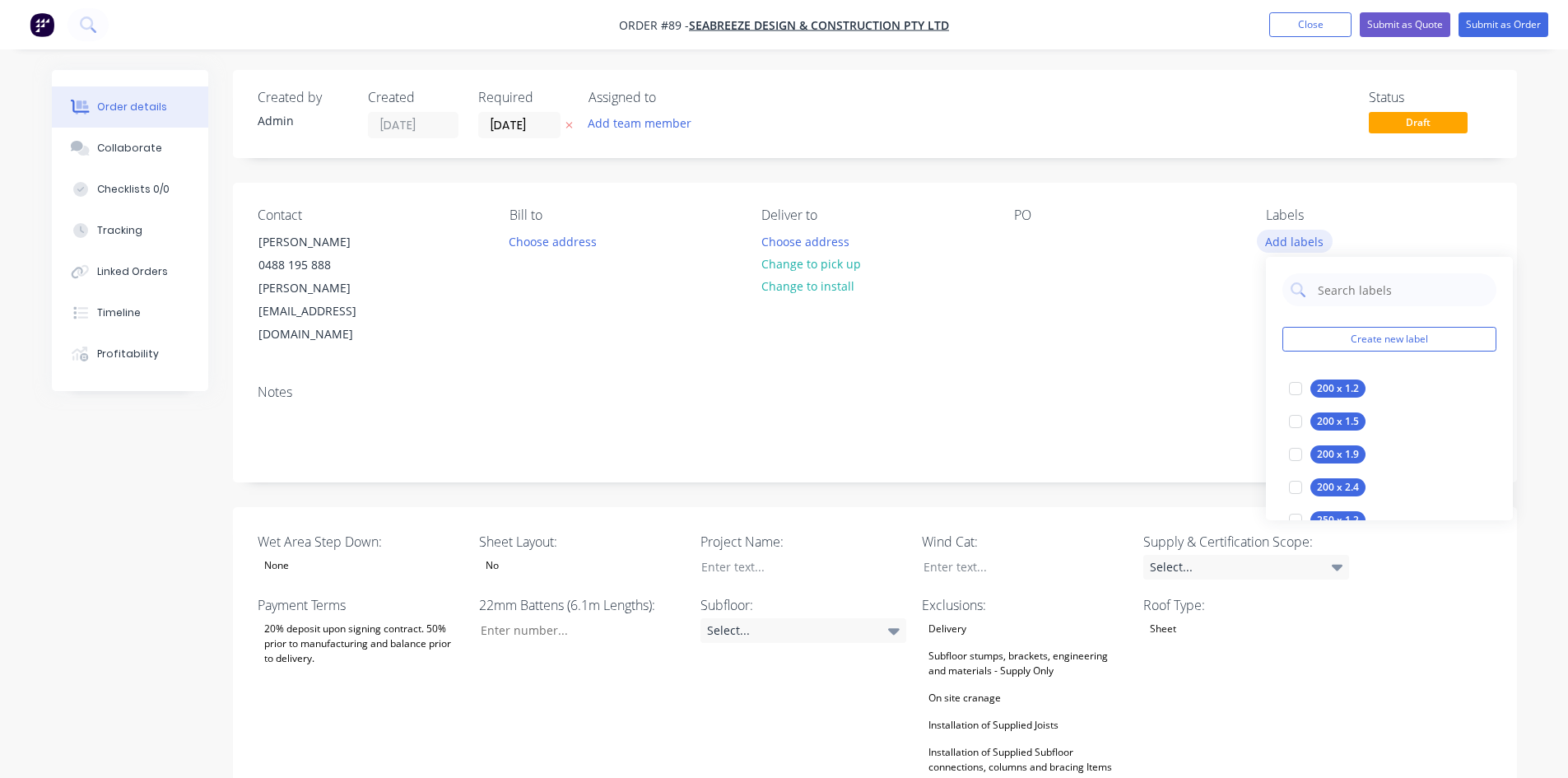
click at [1296, 238] on button "Add labels" at bounding box center [1294, 241] width 75 height 23
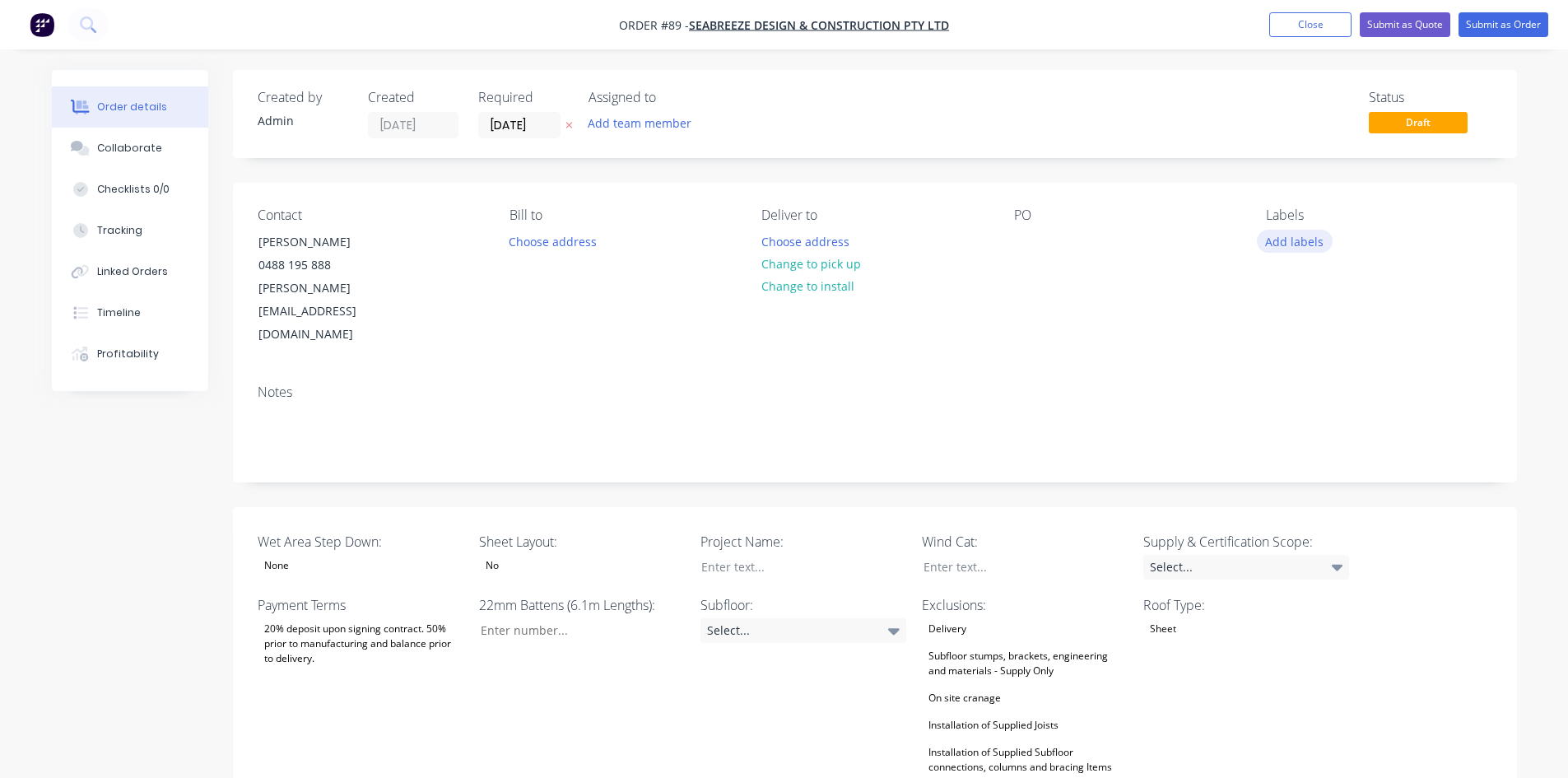
click at [1296, 238] on button "Add labels" at bounding box center [1294, 241] width 75 height 23
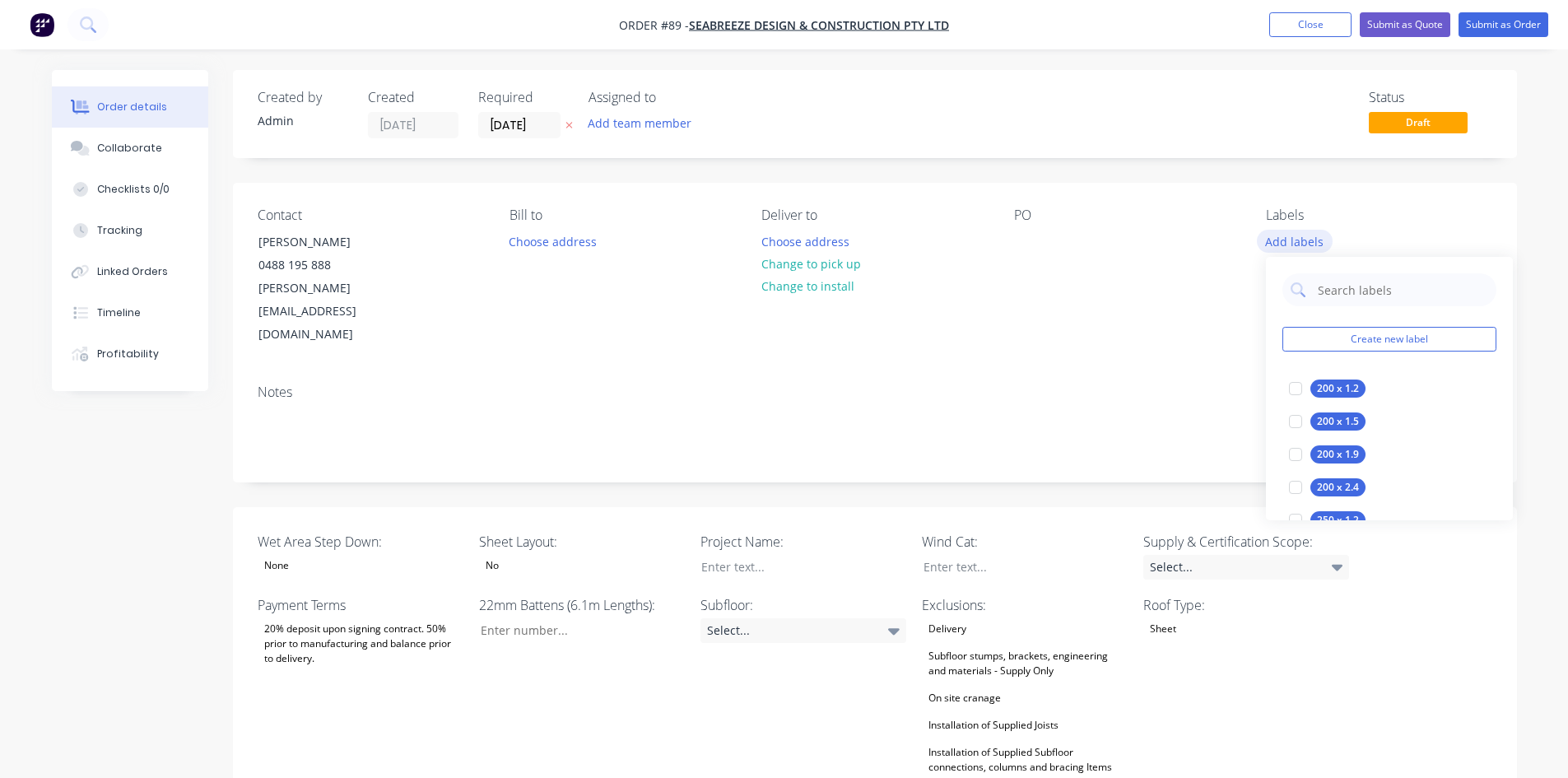
click at [1296, 238] on button "Add labels" at bounding box center [1294, 241] width 75 height 23
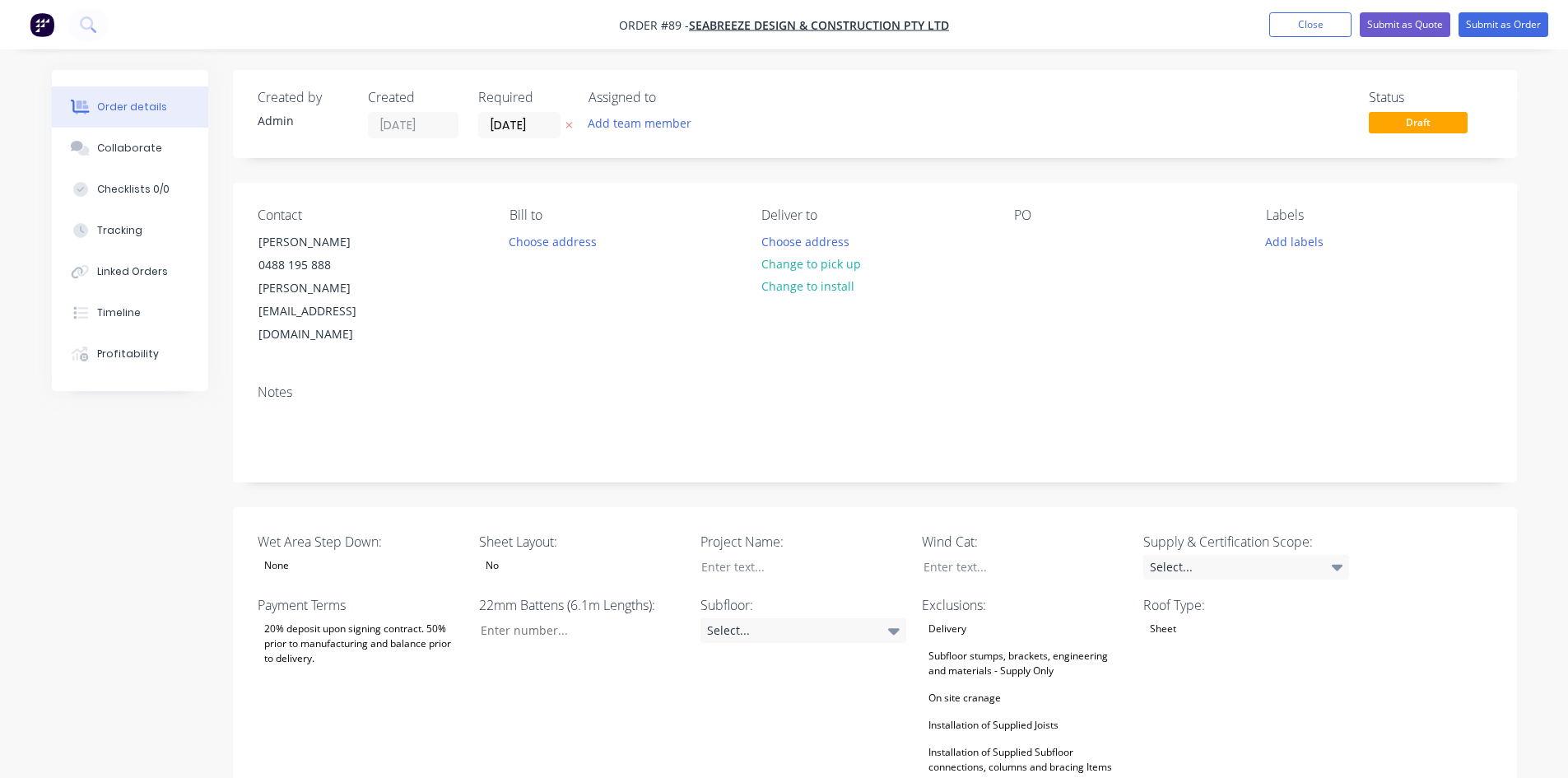
click at [1406, 198] on div "Contact [PERSON_NAME] [PHONE_NUMBER] [PERSON_NAME][EMAIL_ADDRESS][DOMAIN_NAME] …" at bounding box center [875, 277] width 1284 height 189
click at [1297, 22] on button "Close" at bounding box center [1311, 24] width 82 height 24
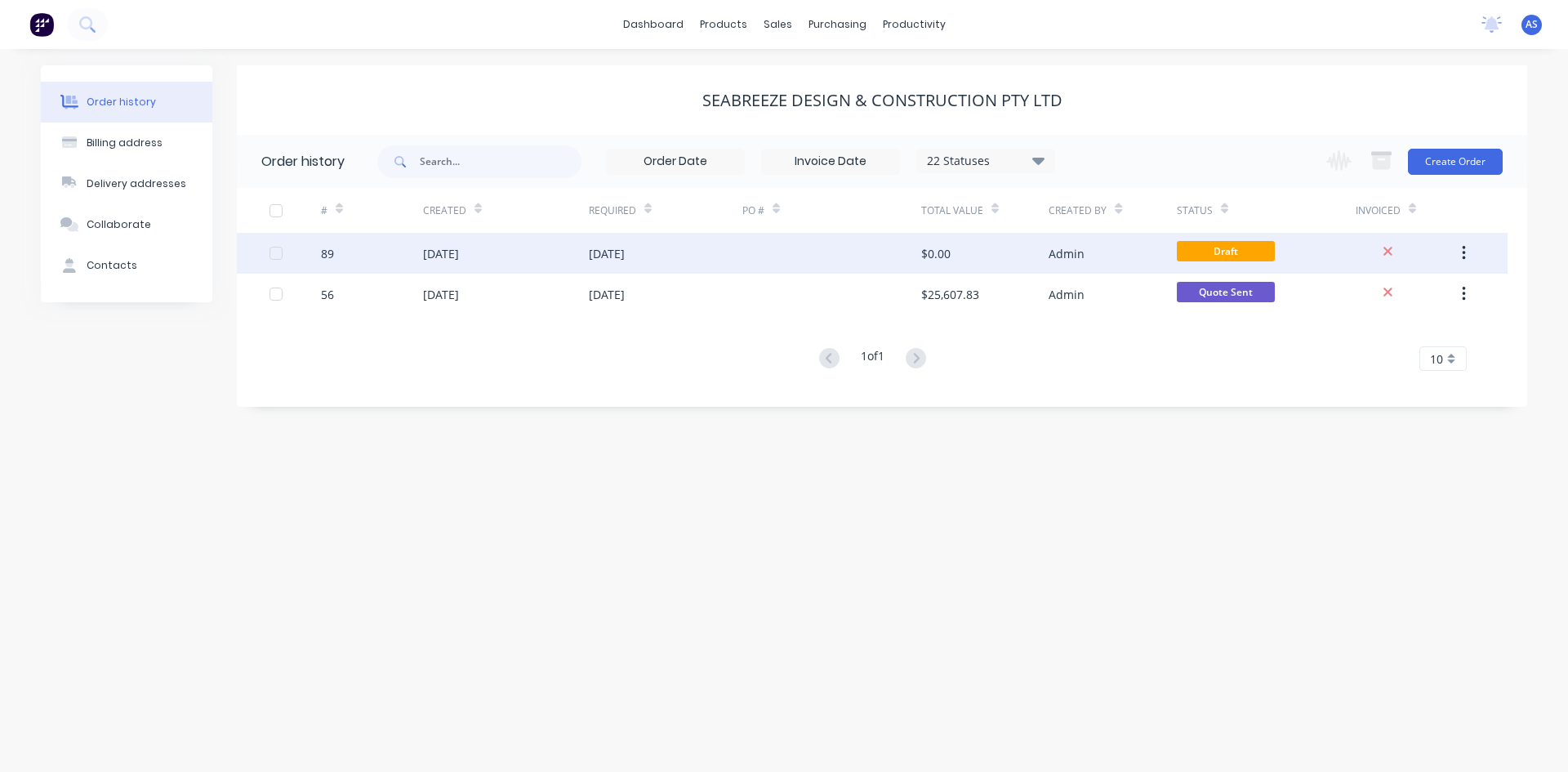
click at [1465, 252] on icon "button" at bounding box center [1464, 252] width 4 height 17
click at [1390, 289] on div "Archive" at bounding box center [1405, 296] width 125 height 23
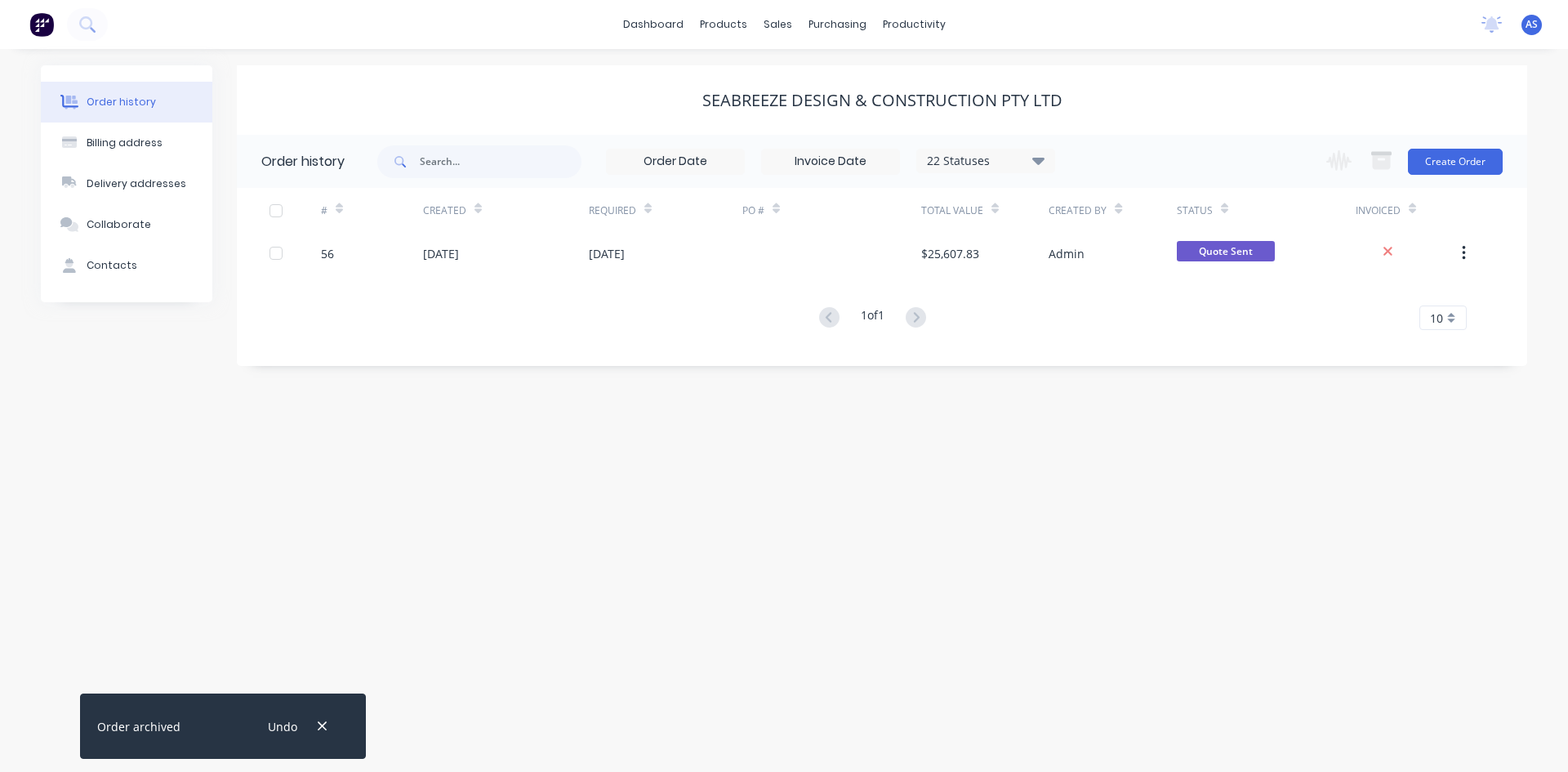
click at [1024, 321] on div "1 of 1 10 5 10 15 20 25 30 35" at bounding box center [872, 318] width 1271 height 23
click at [399, 564] on div "Order history Billing address Delivery addresses Collaborate Contacts SeaBreeze…" at bounding box center [784, 410] width 1568 height 722
click at [410, 525] on div "Order history Billing address Delivery addresses Collaborate Contacts SeaBreeze…" at bounding box center [784, 410] width 1568 height 722
click at [444, 433] on div "Order history Billing address Delivery addresses Collaborate Contacts SeaBreeze…" at bounding box center [784, 410] width 1568 height 722
click at [341, 362] on div "Order history 22 Statuses Invoice Status Invoiced Not Invoiced Partial Order St…" at bounding box center [882, 251] width 1291 height 231
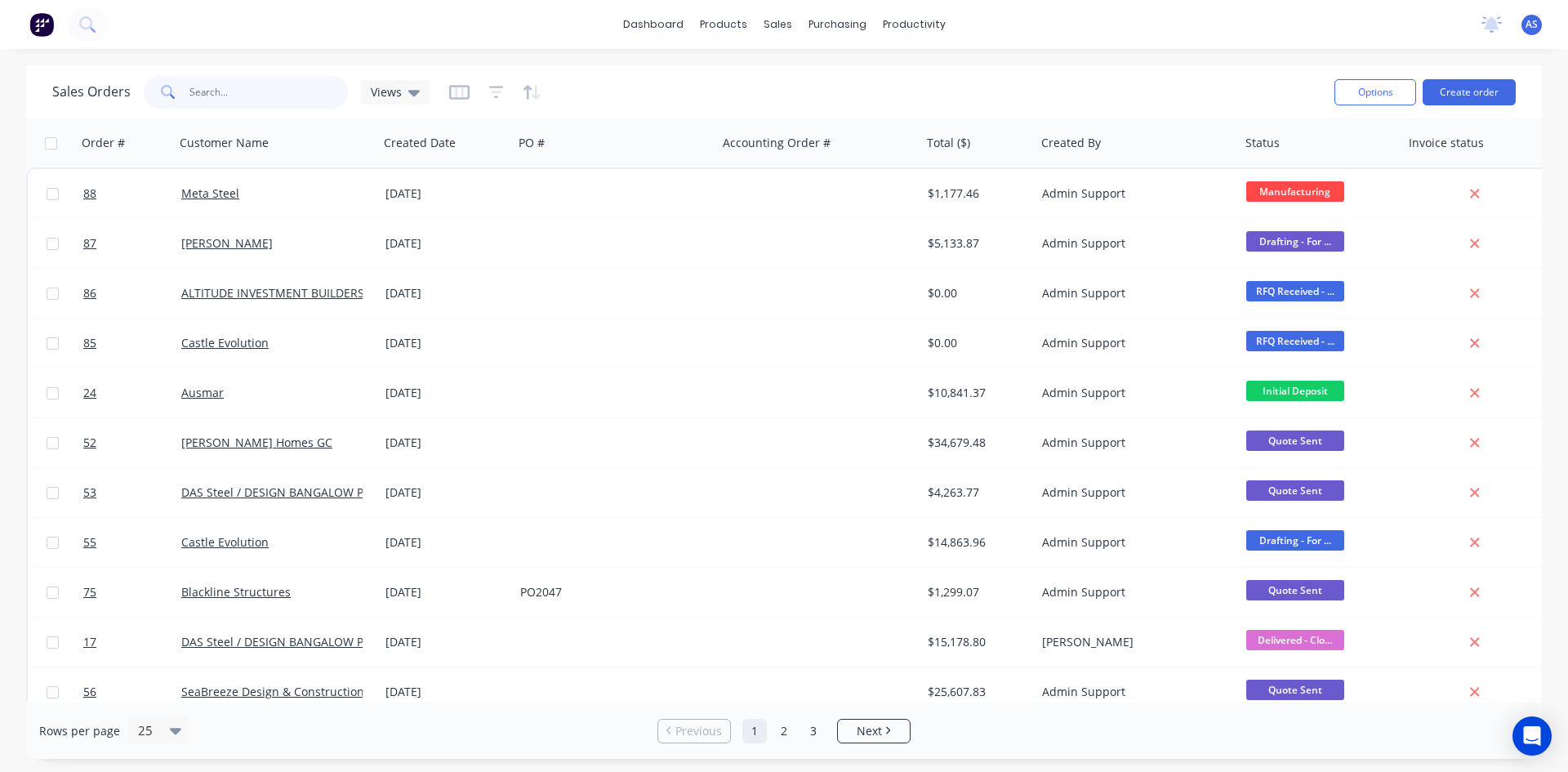
click at [192, 89] on input "text" at bounding box center [269, 92] width 159 height 33
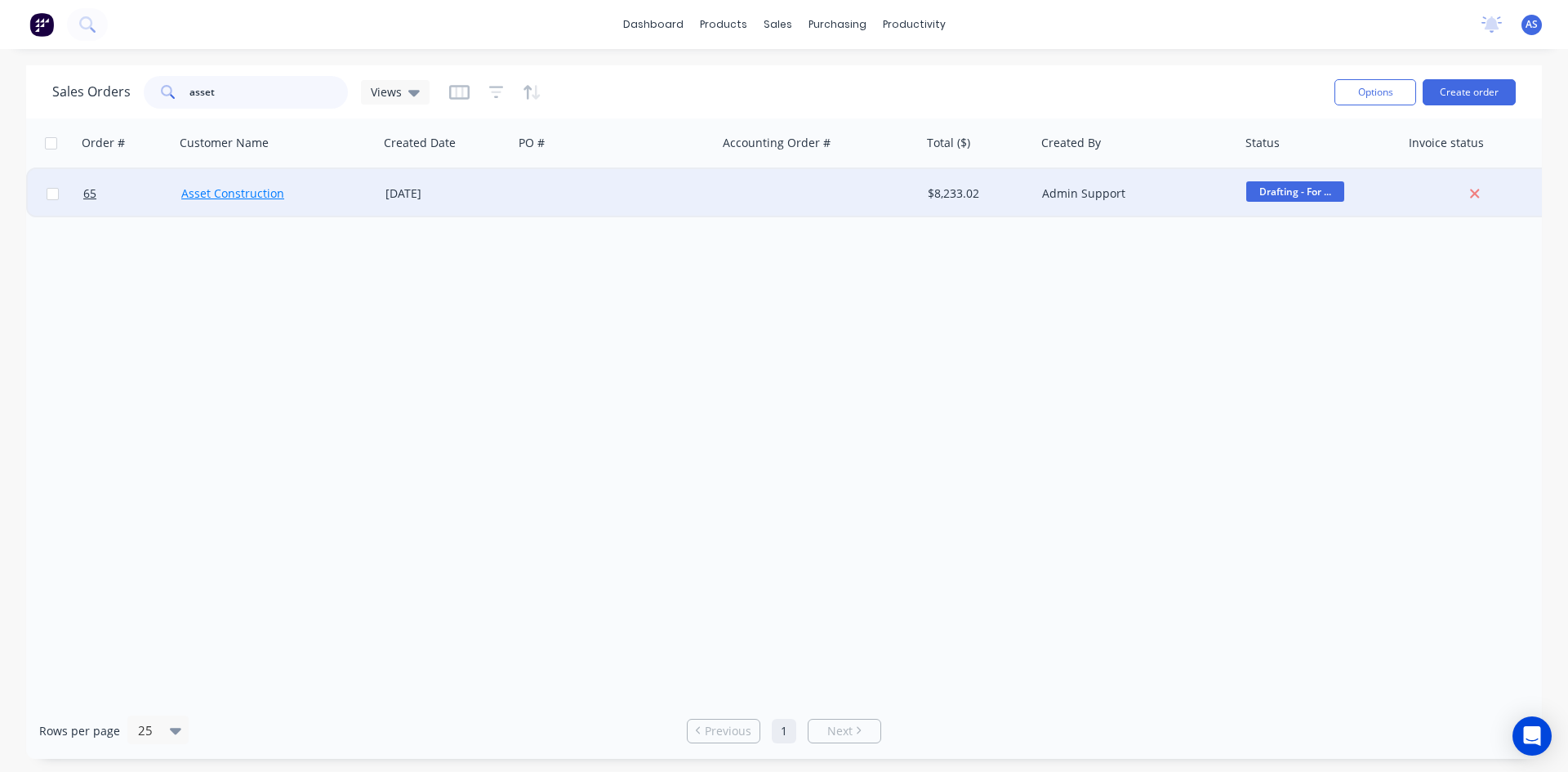
type input "asset"
click at [223, 195] on link "Asset Construction" at bounding box center [233, 193] width 103 height 16
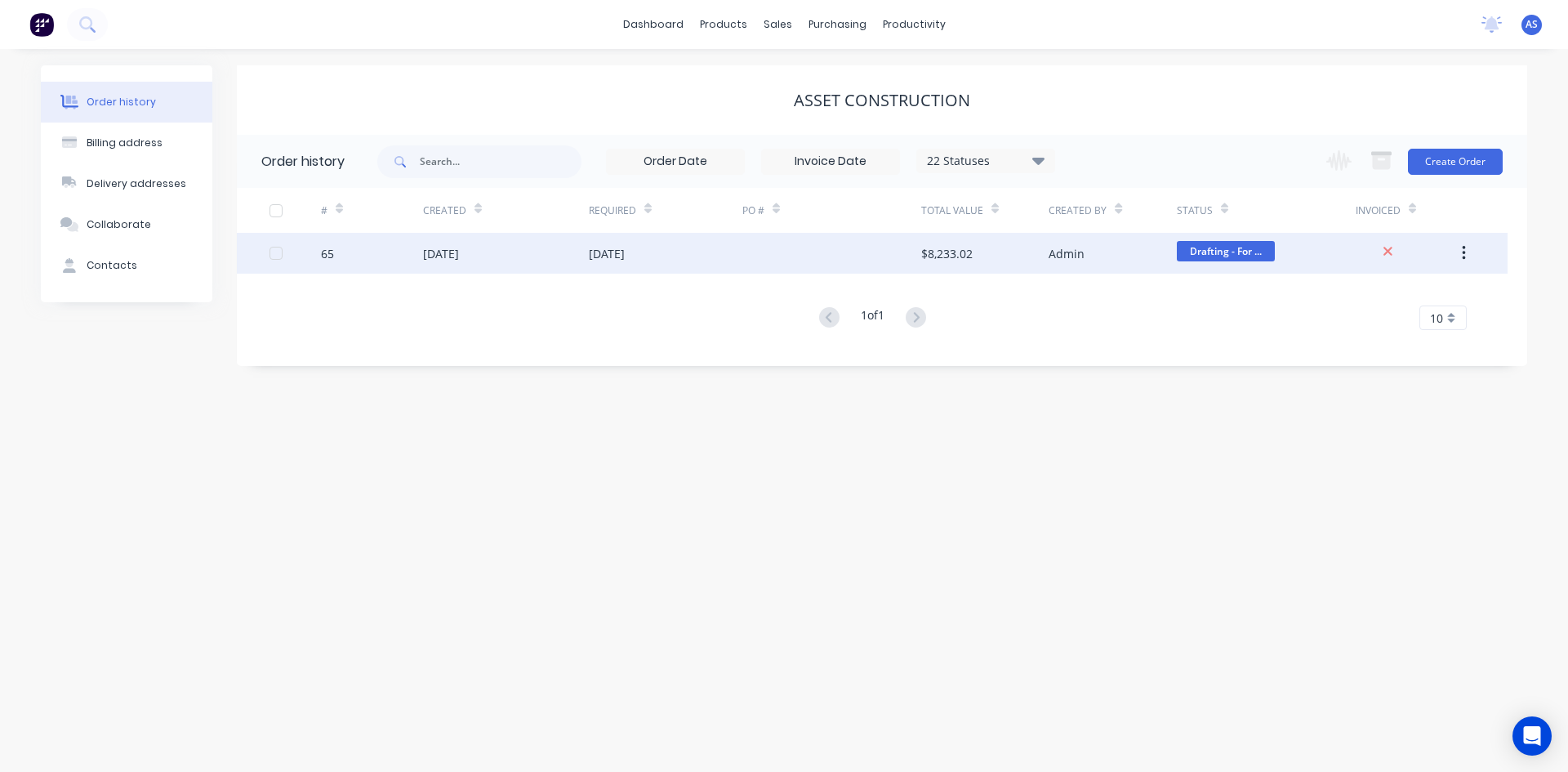
click at [459, 253] on div "[DATE]" at bounding box center [441, 253] width 36 height 17
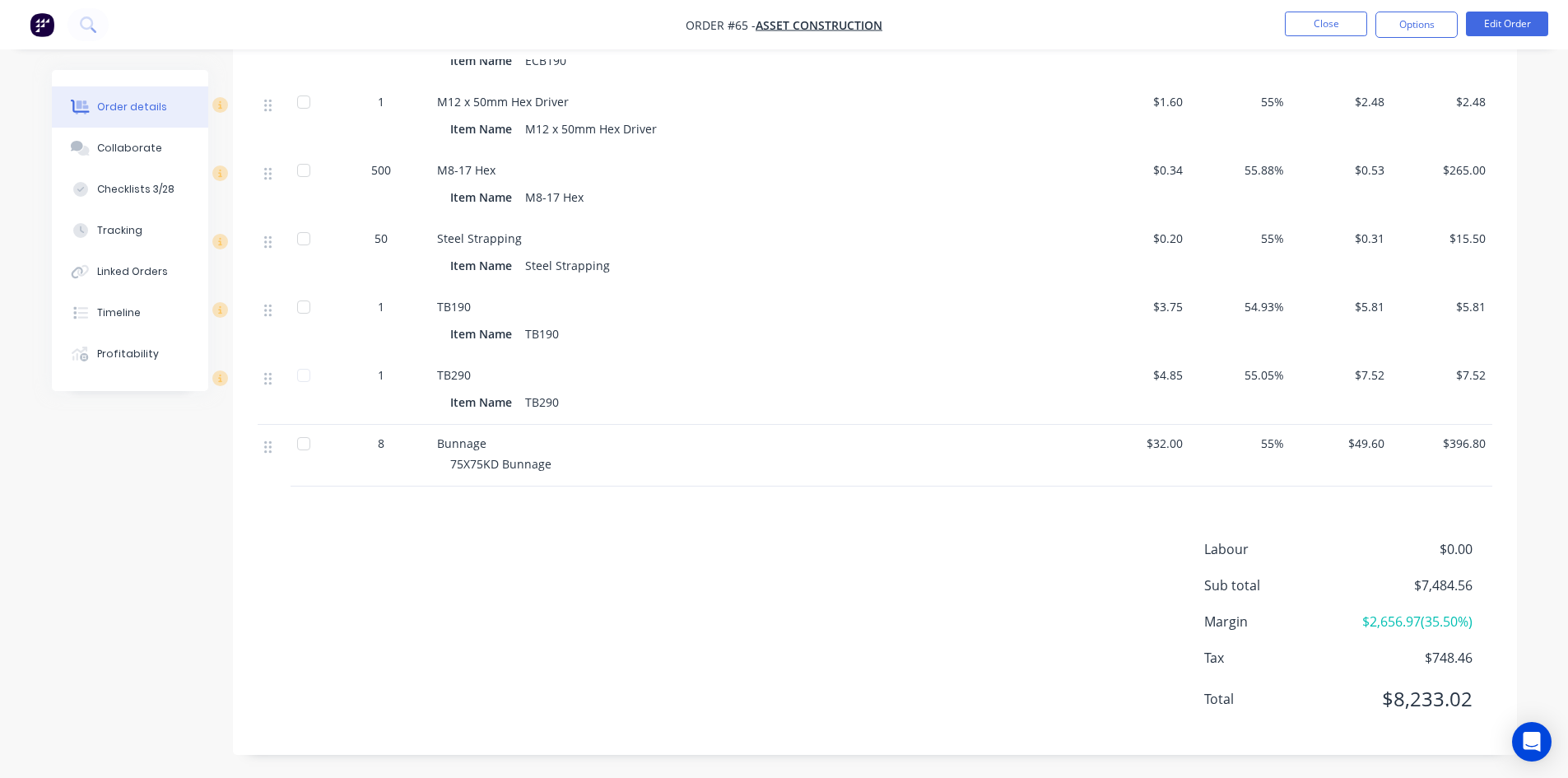
scroll to position [1639, 0]
click at [122, 316] on div "Timeline" at bounding box center [118, 312] width 44 height 15
